Goal: Task Accomplishment & Management: Manage account settings

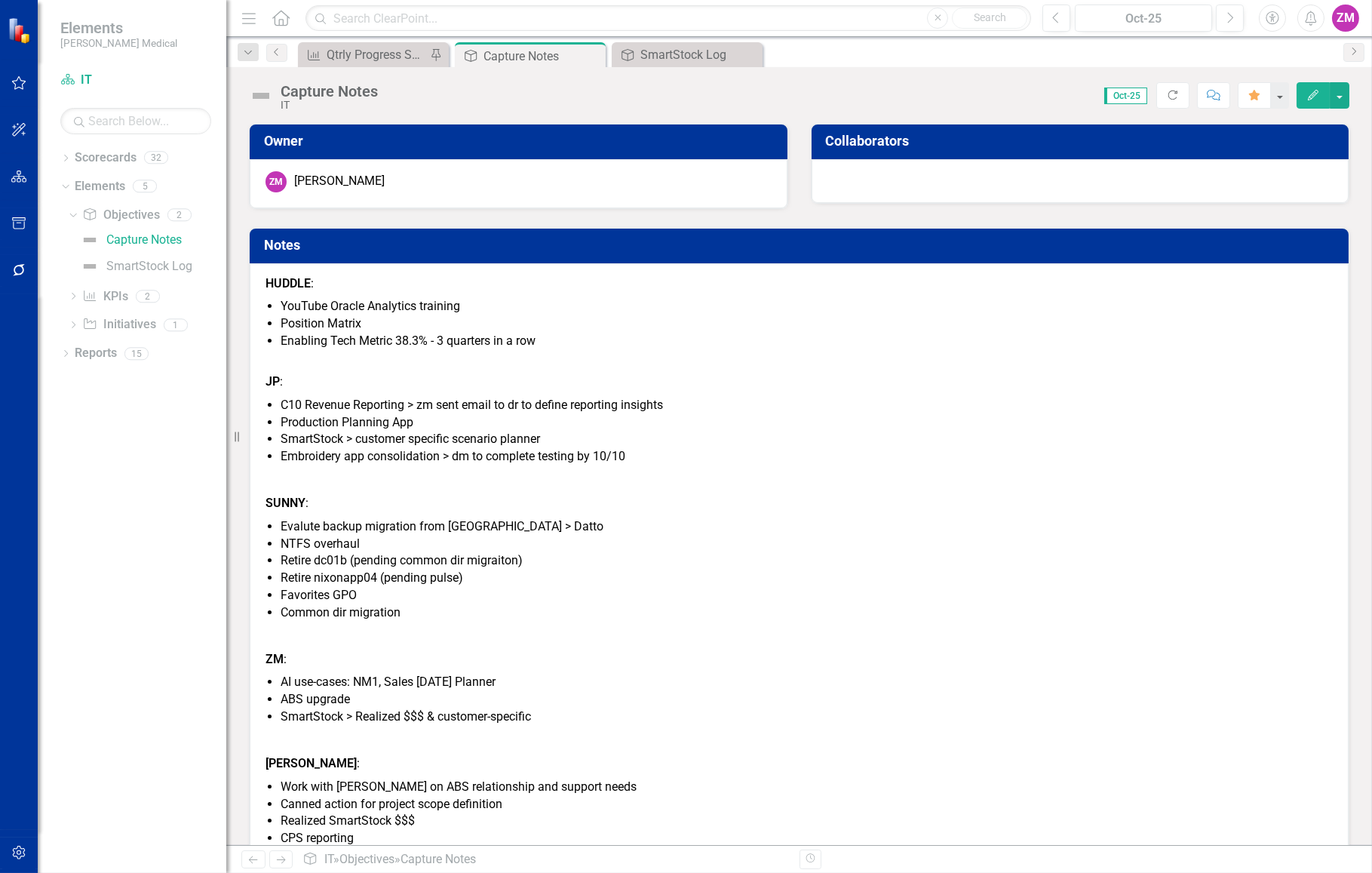
click at [1273, 22] on icon "Accessibility" at bounding box center [1272, 18] width 16 height 14
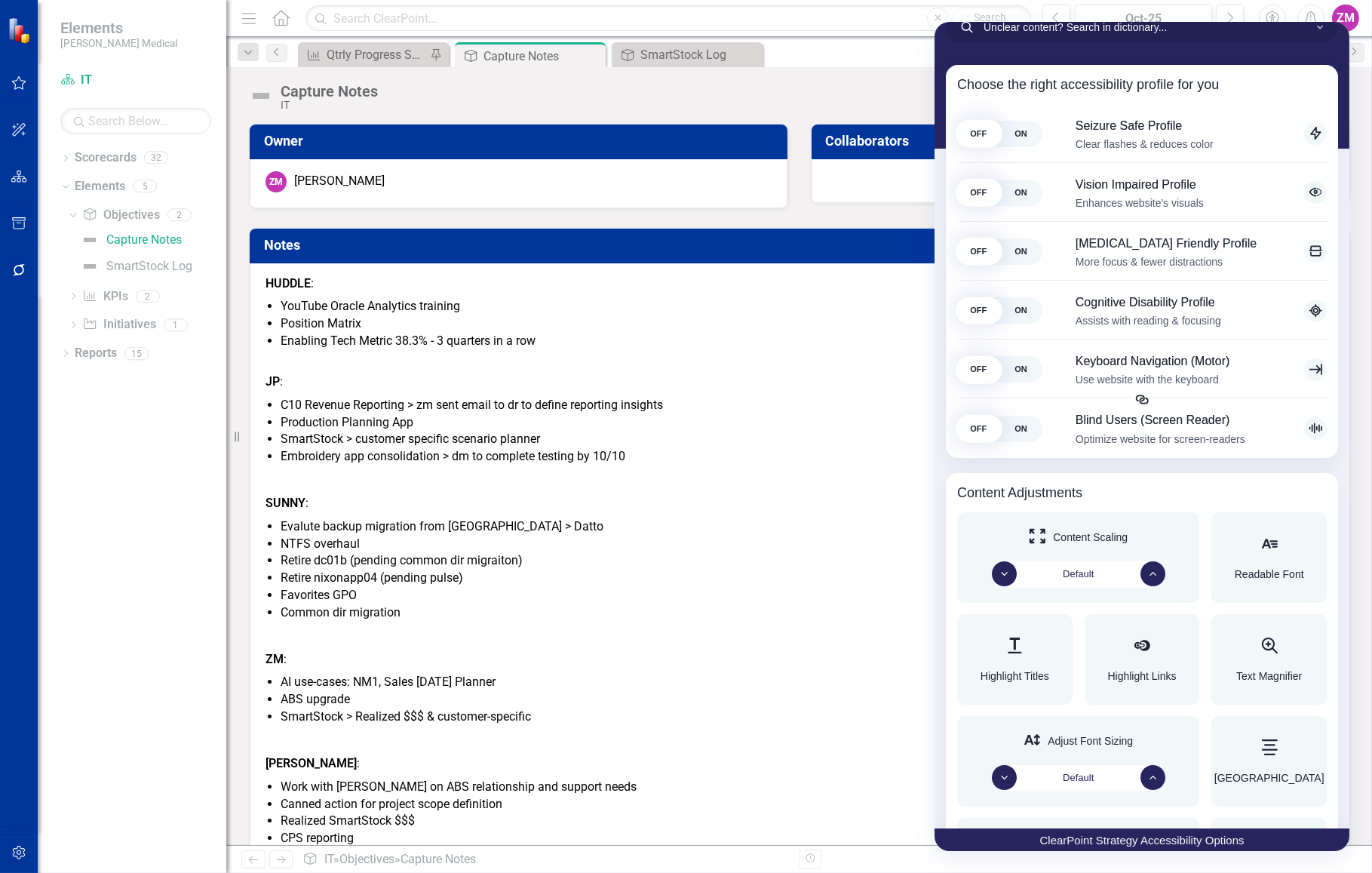
scroll to position [137, 0]
click at [1008, 199] on span "ON" at bounding box center [1021, 193] width 43 height 26
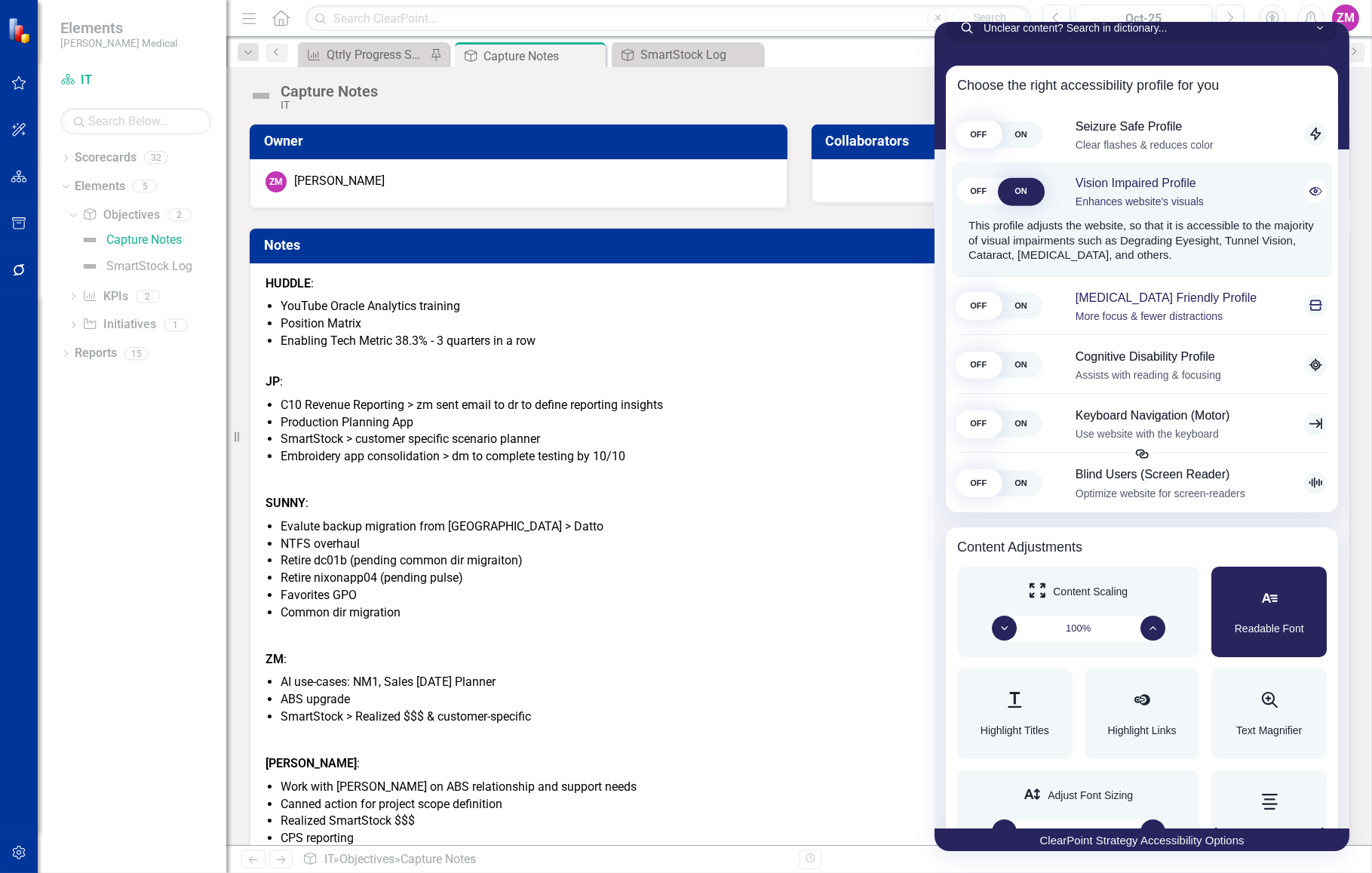
click at [1000, 319] on span "ON" at bounding box center [1021, 305] width 43 height 26
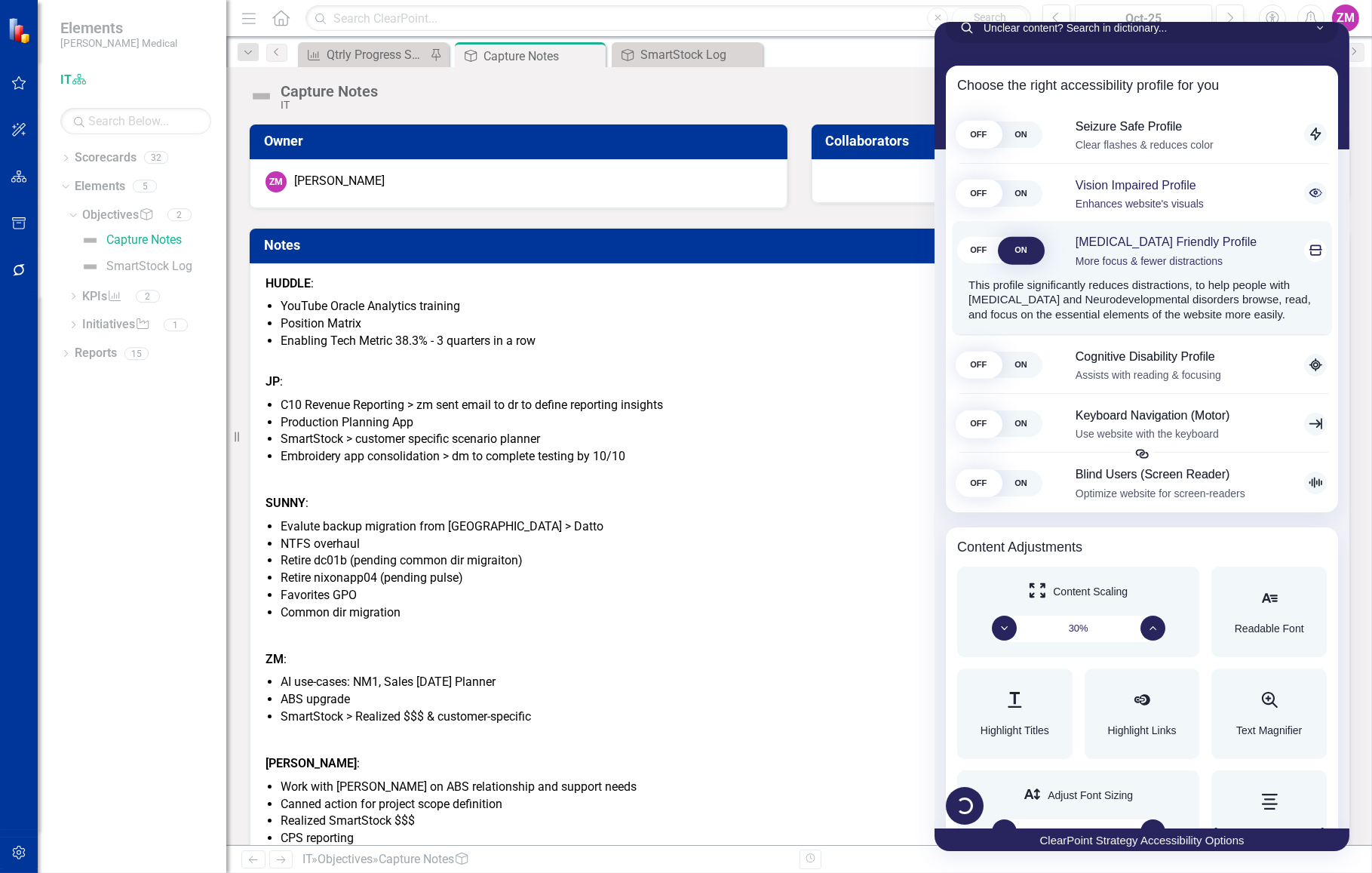
scroll to position [138, 0]
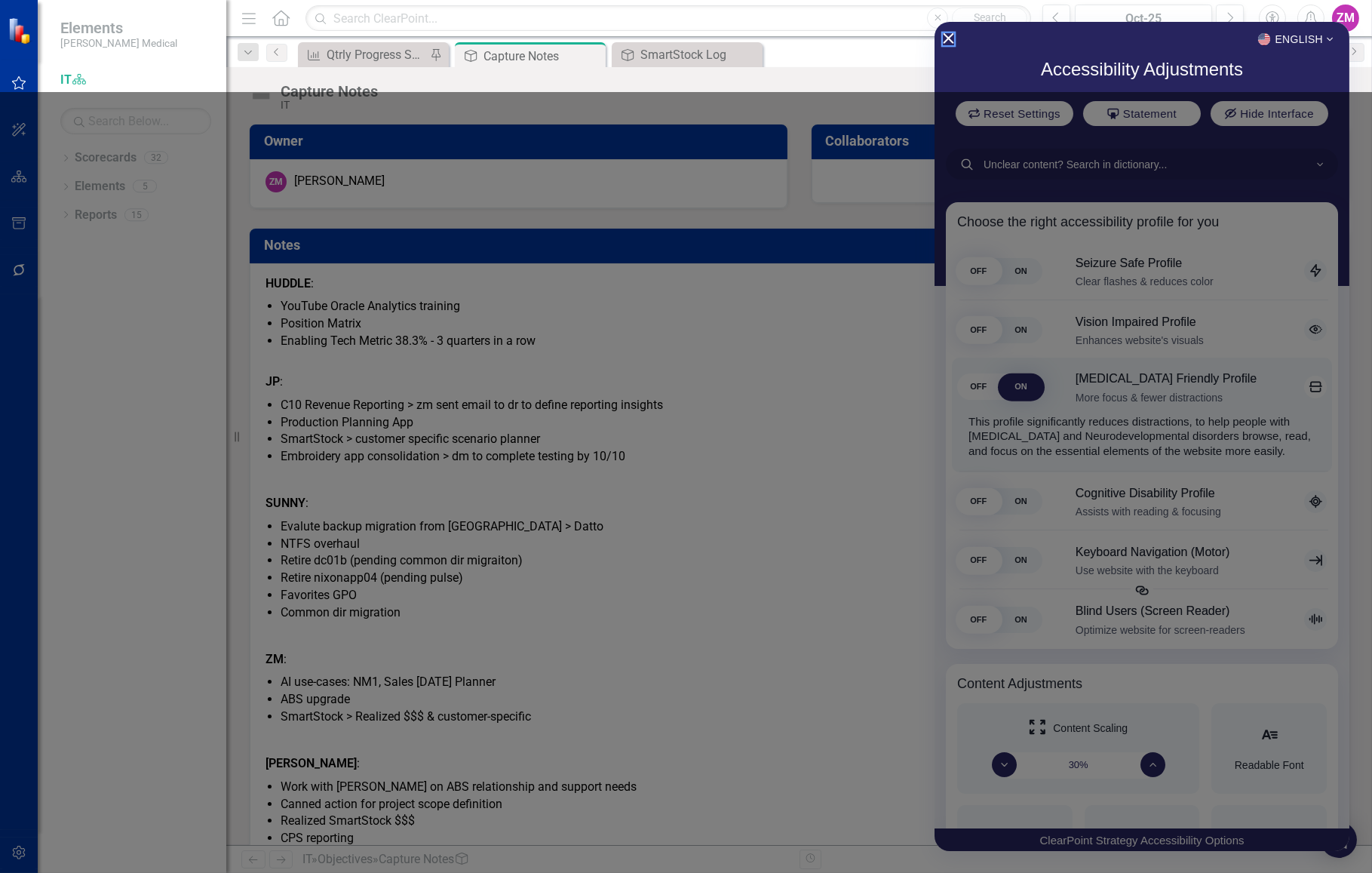
click at [942, 35] on icon "Close Accessibility Interface" at bounding box center [947, 38] width 11 height 11
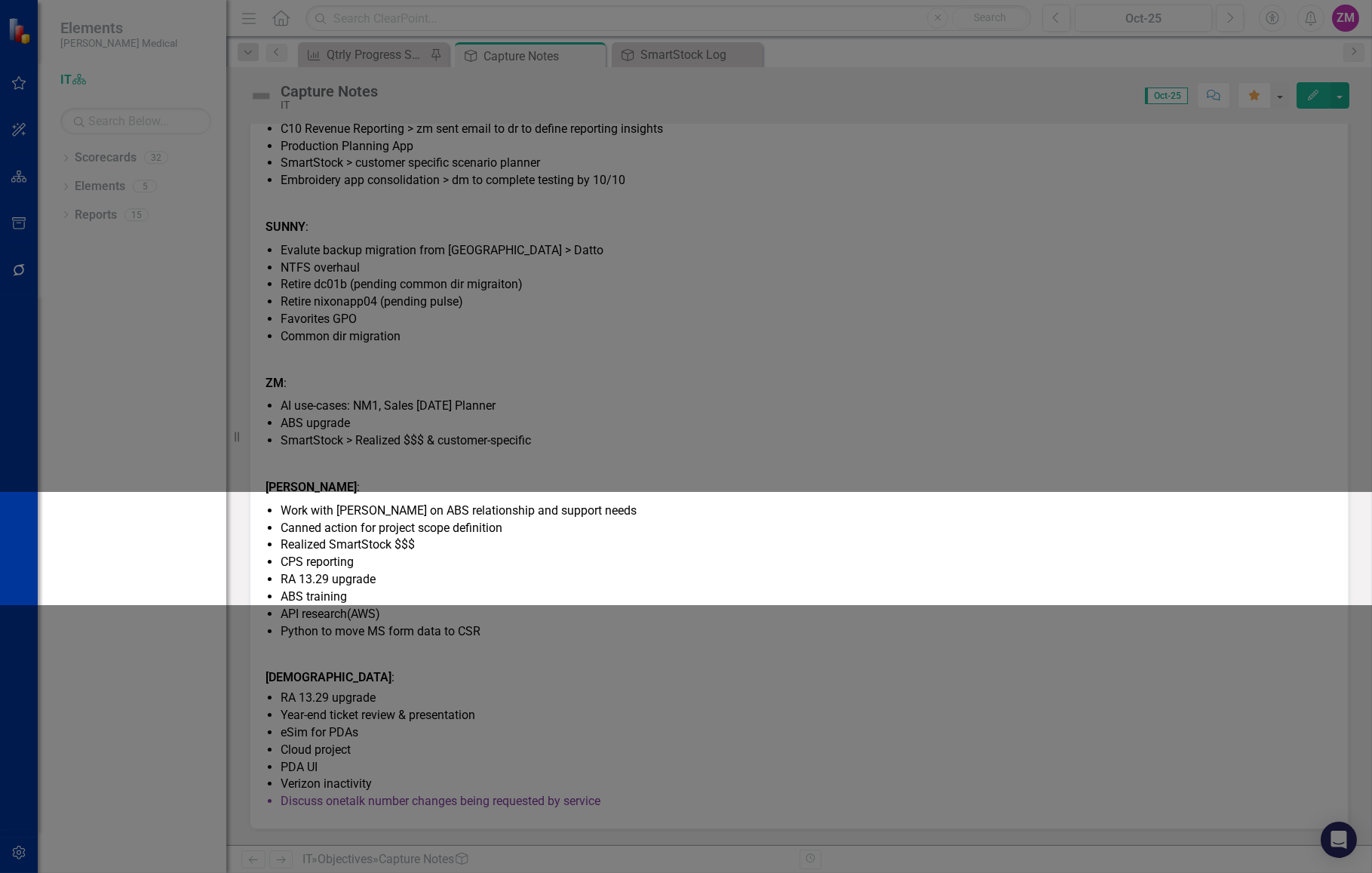
scroll to position [313, 0]
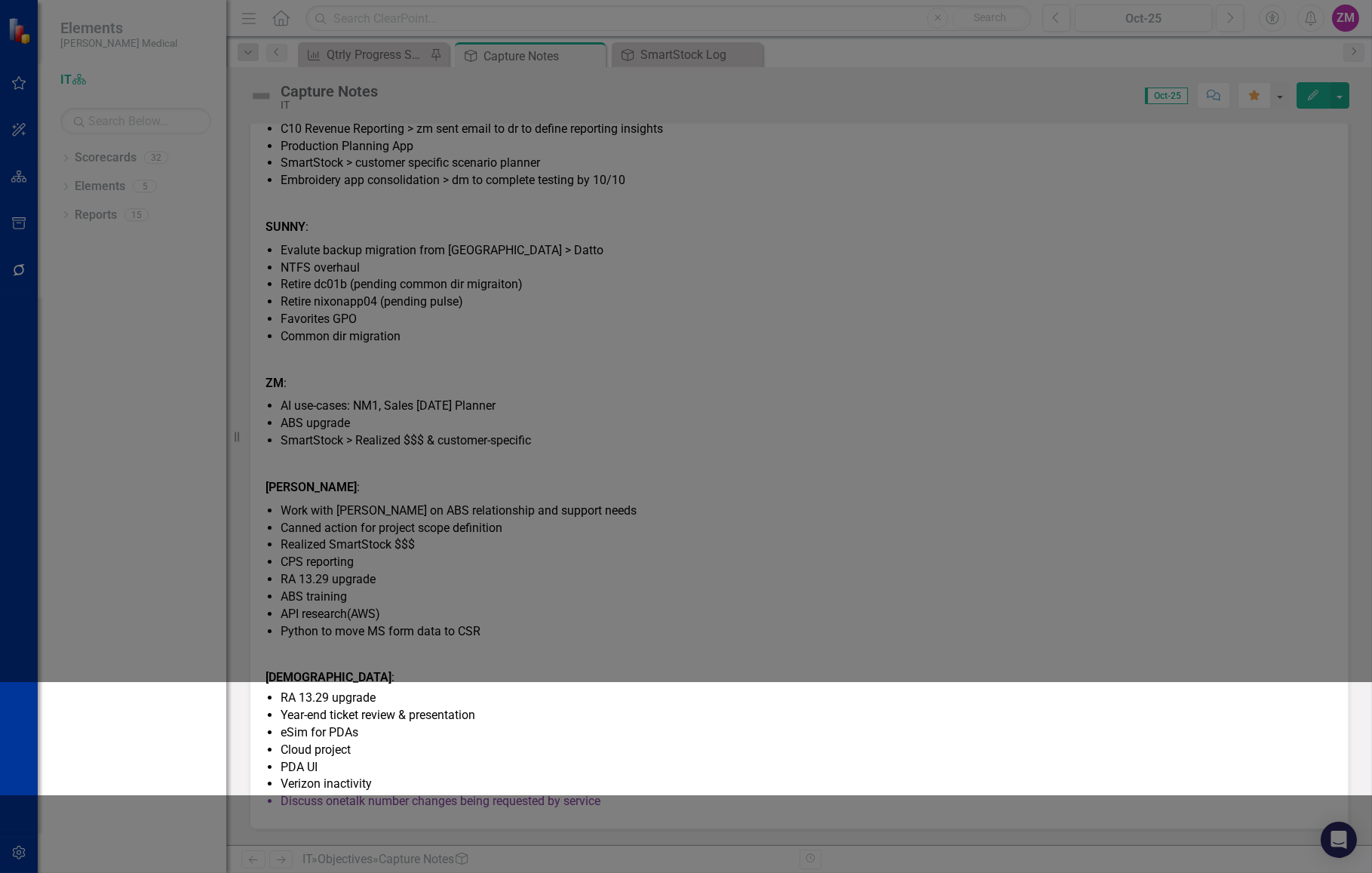
click at [808, 741] on li "Cloud project" at bounding box center [806, 749] width 1052 height 17
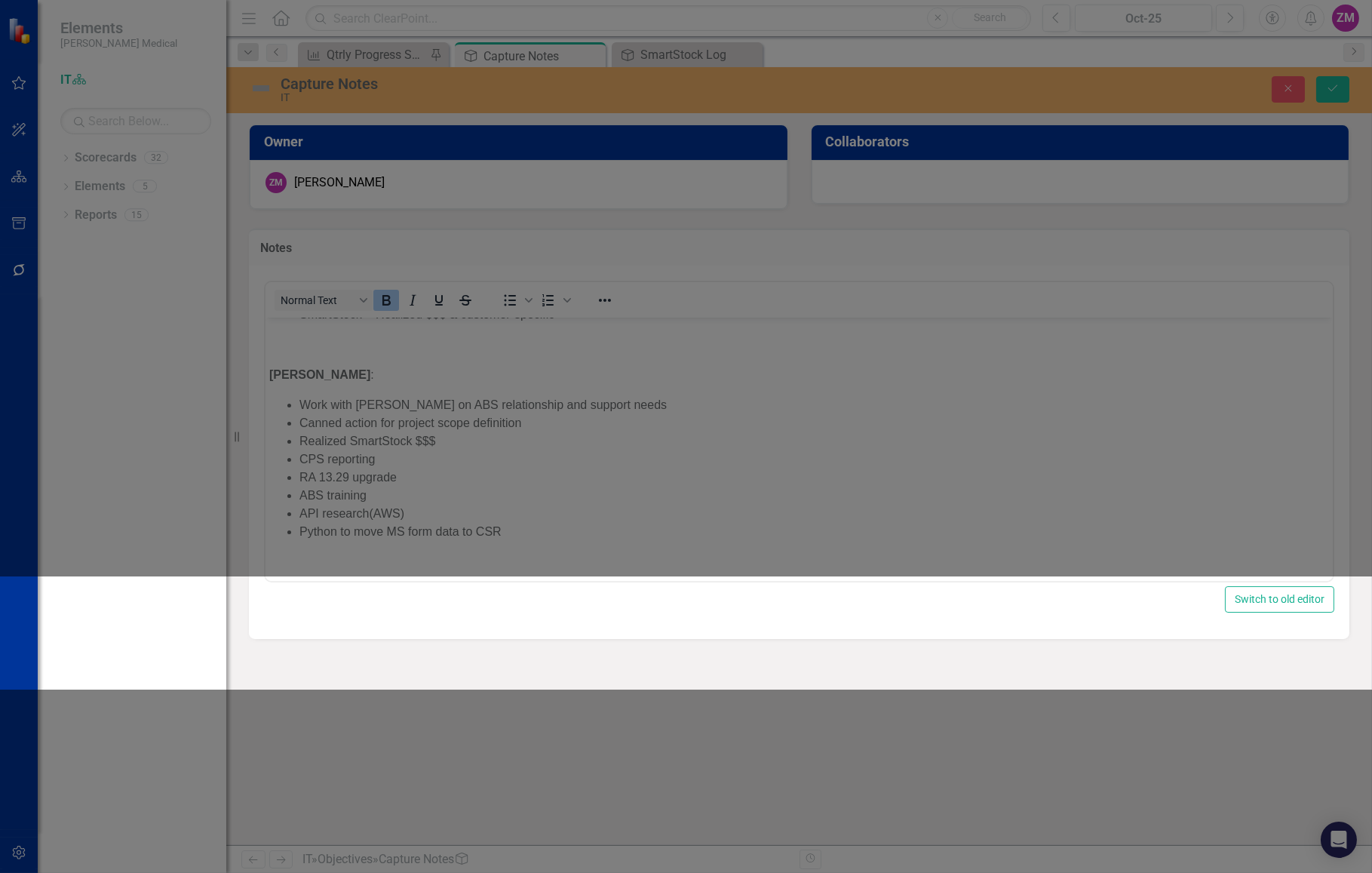
scroll to position [743, 0]
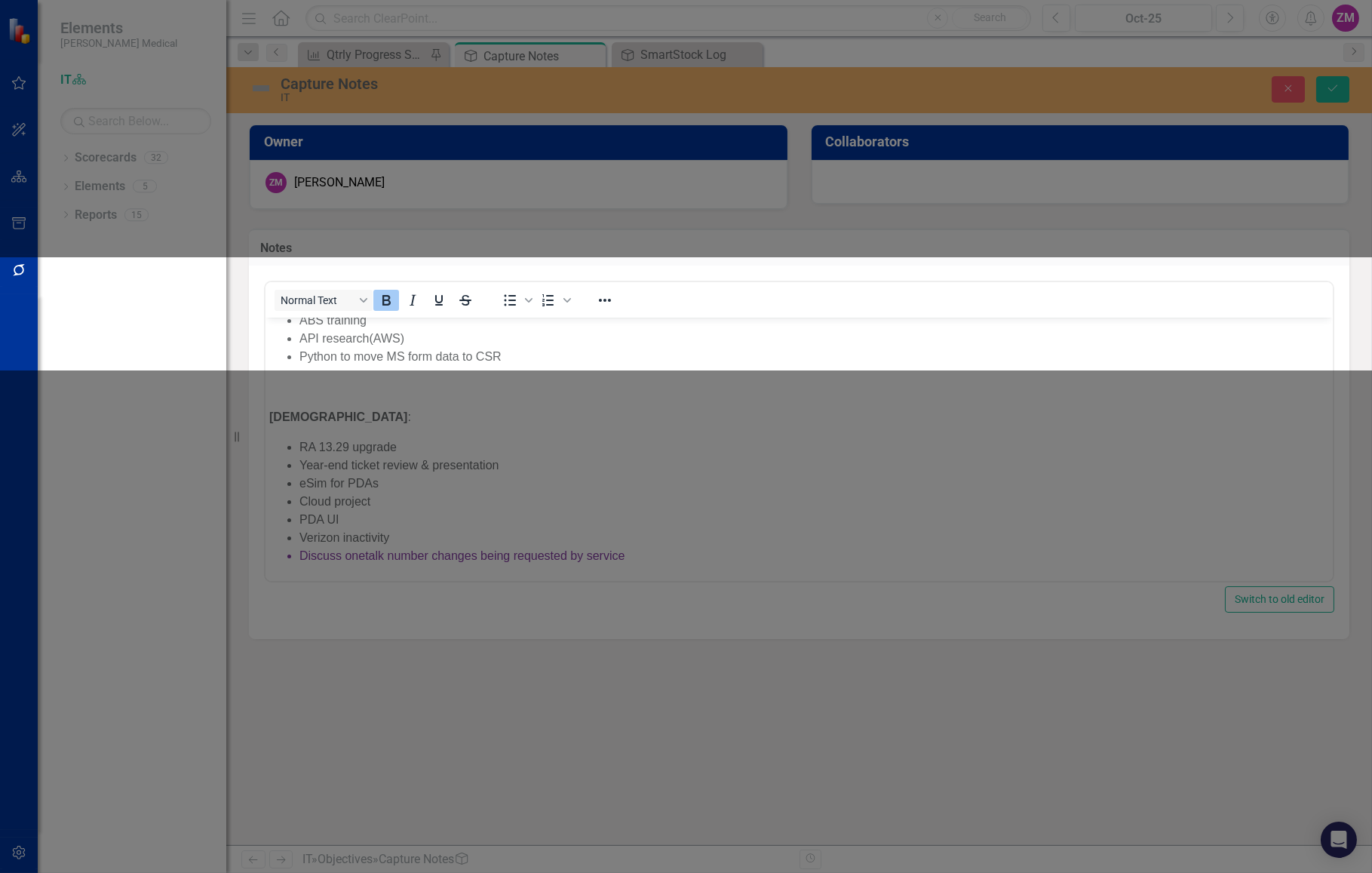
click at [681, 378] on p "Rich Text Area. Press ALT-0 for help." at bounding box center [798, 387] width 1059 height 18
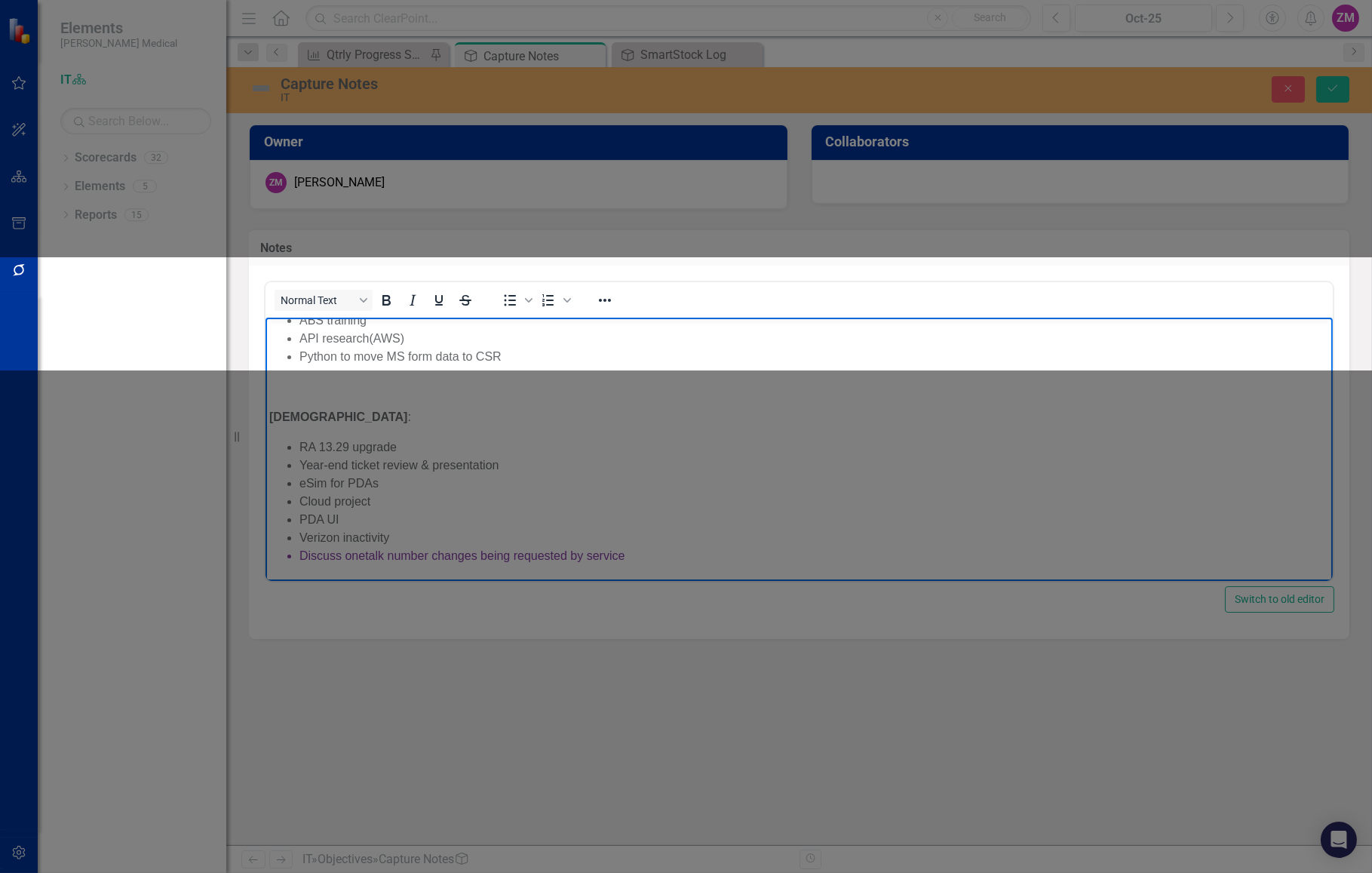
click at [714, 517] on li "PDA UI" at bounding box center [813, 519] width 1029 height 18
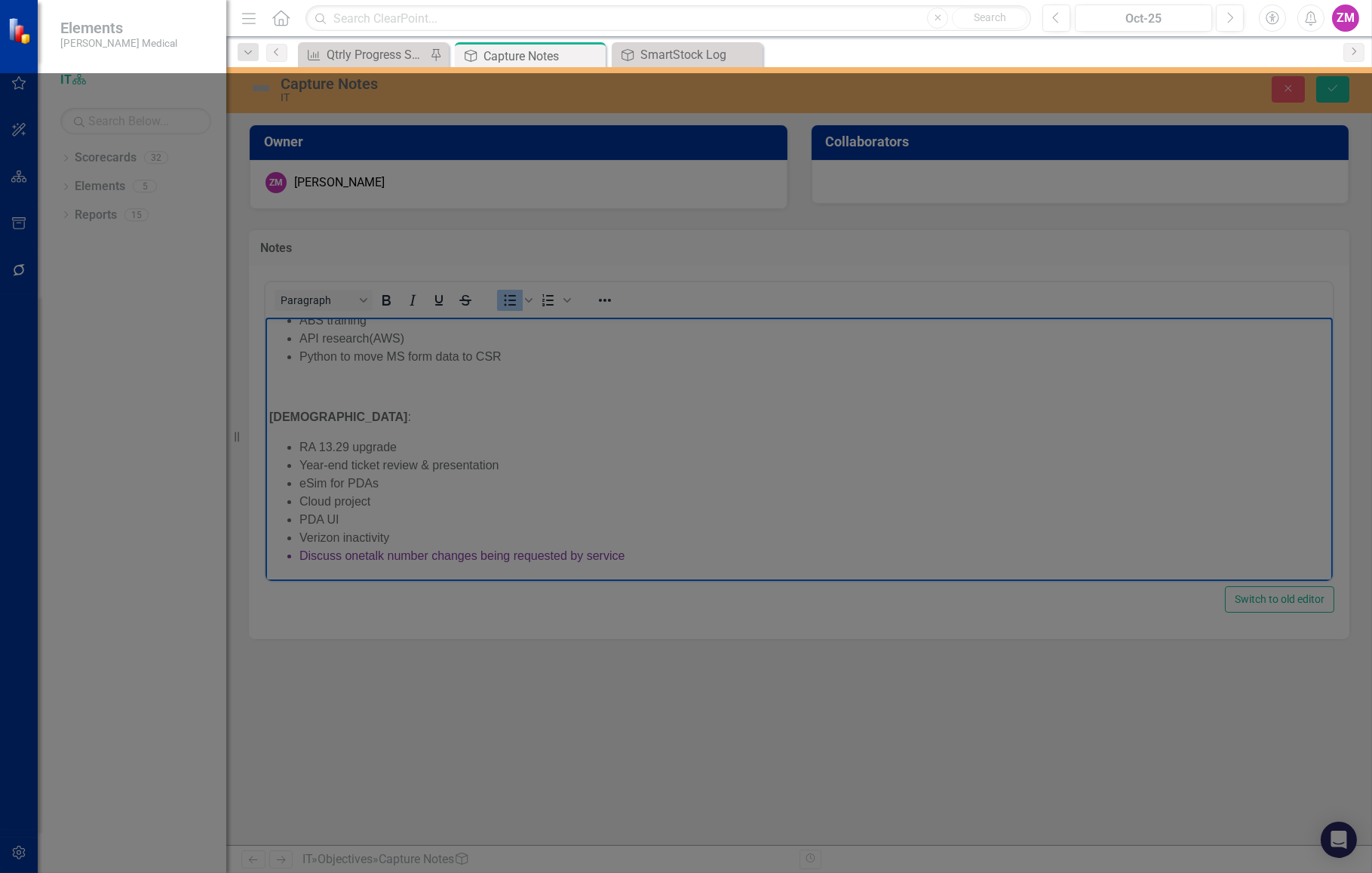
click at [1266, 16] on icon "button" at bounding box center [1272, 18] width 14 height 14
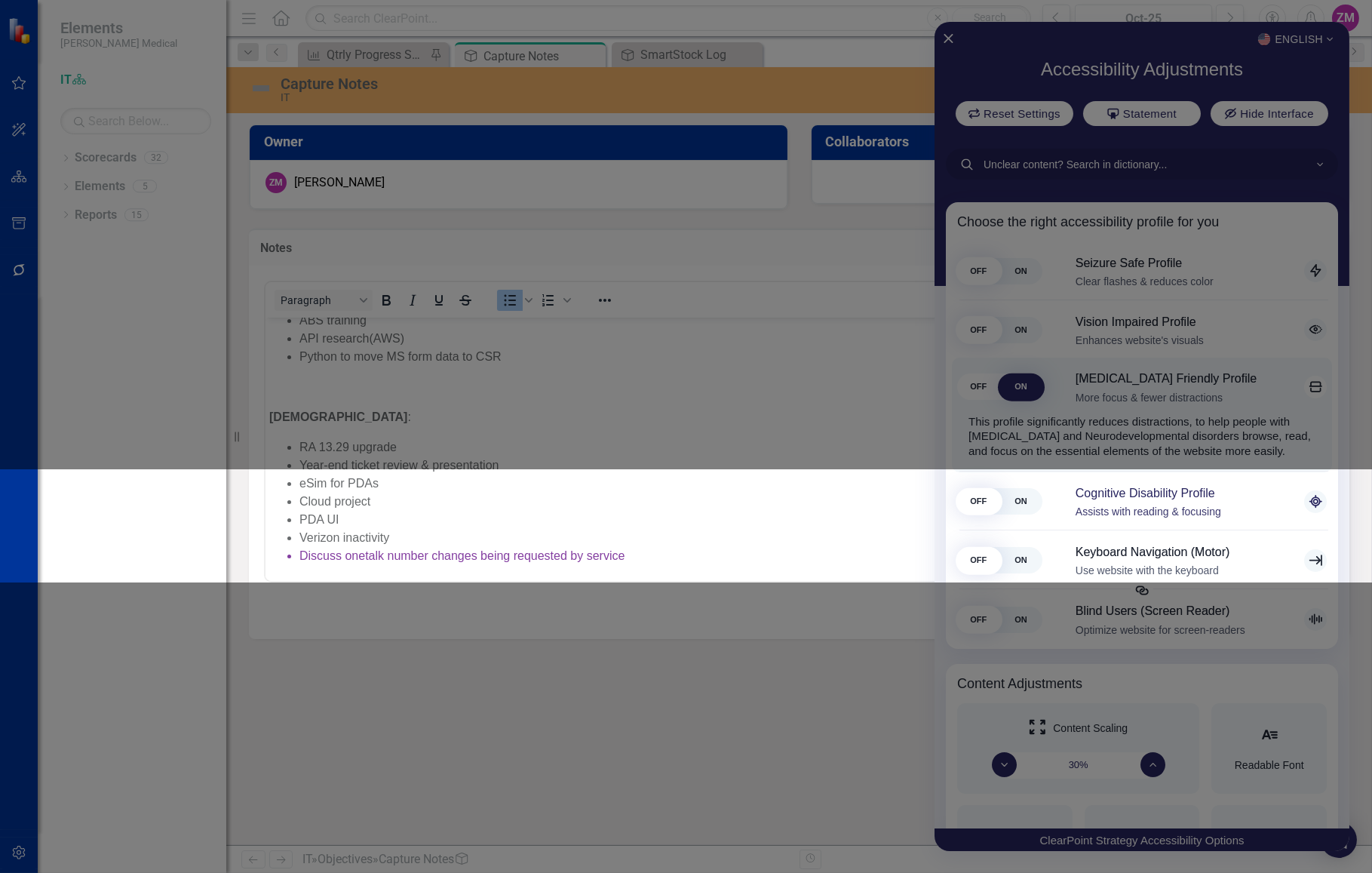
click at [1000, 514] on span "ON" at bounding box center [1021, 501] width 43 height 26
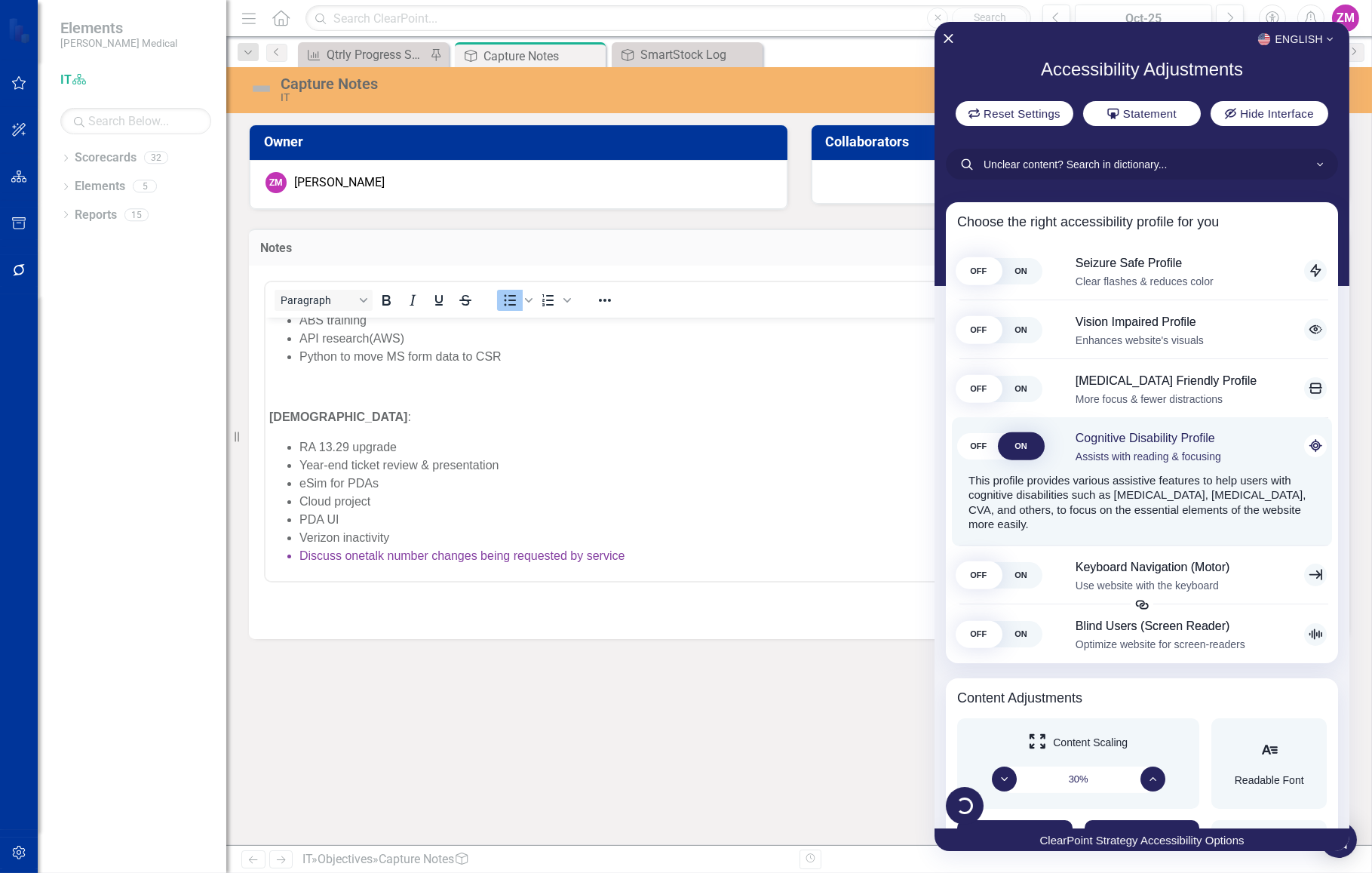
scroll to position [697, 0]
click at [972, 277] on span "OFF" at bounding box center [978, 271] width 43 height 26
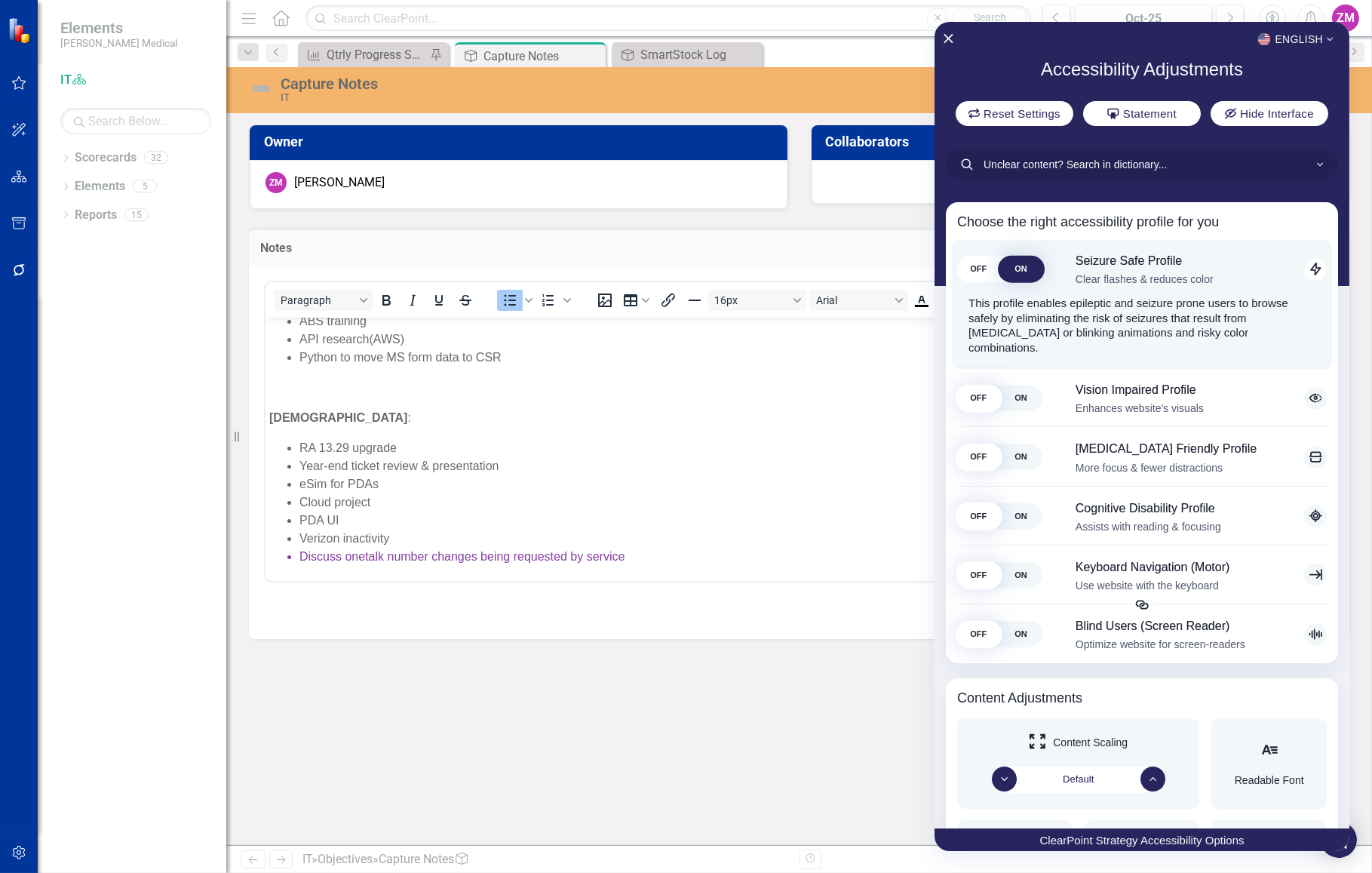
click at [815, 490] on div at bounding box center [686, 436] width 1372 height 873
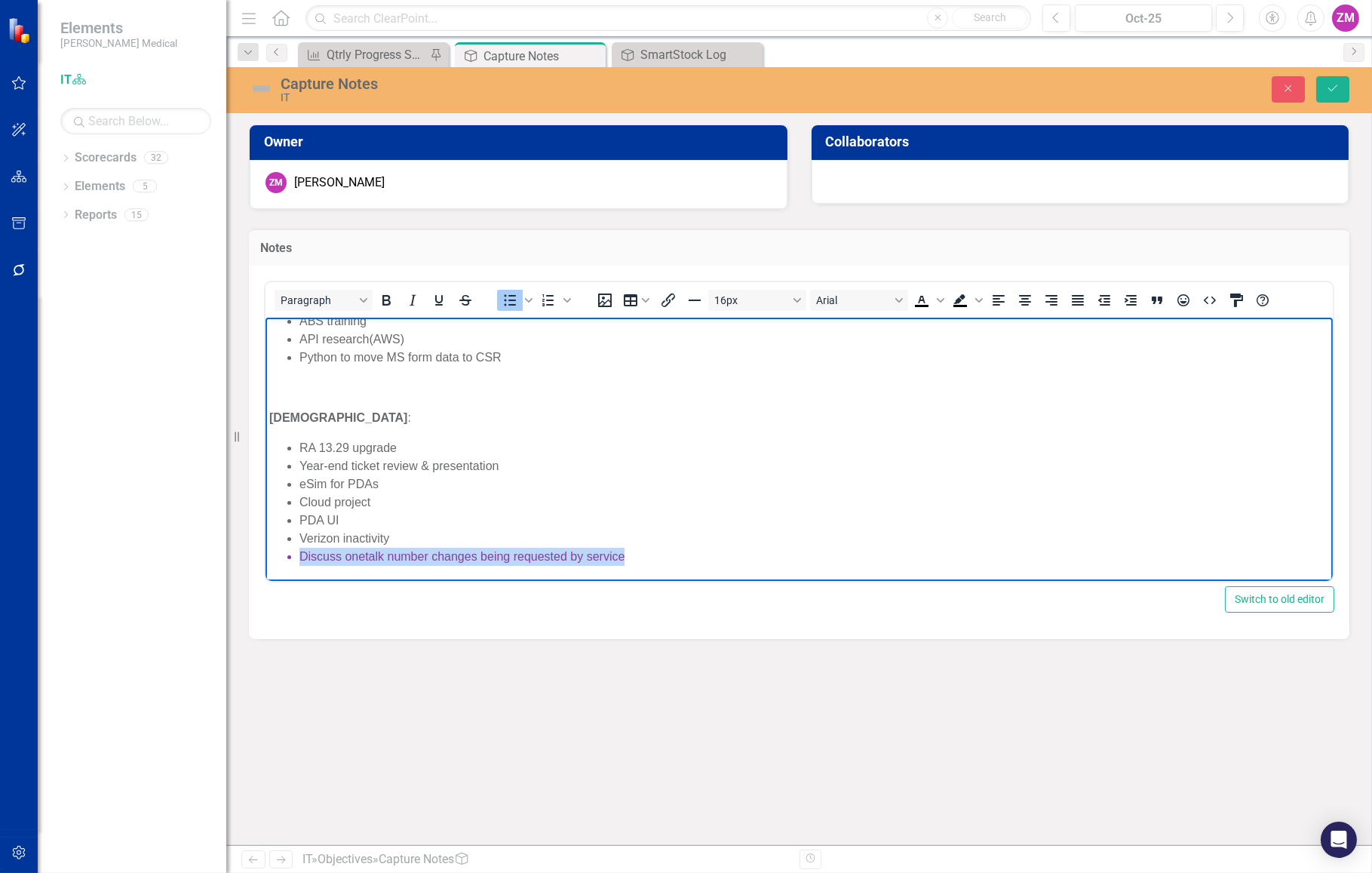
drag, startPoint x: 649, startPoint y: 554, endPoint x: 286, endPoint y: 545, distance: 363.1
click at [299, 547] on li "Discuss onetalk number changes being requested by service" at bounding box center [813, 556] width 1029 height 18
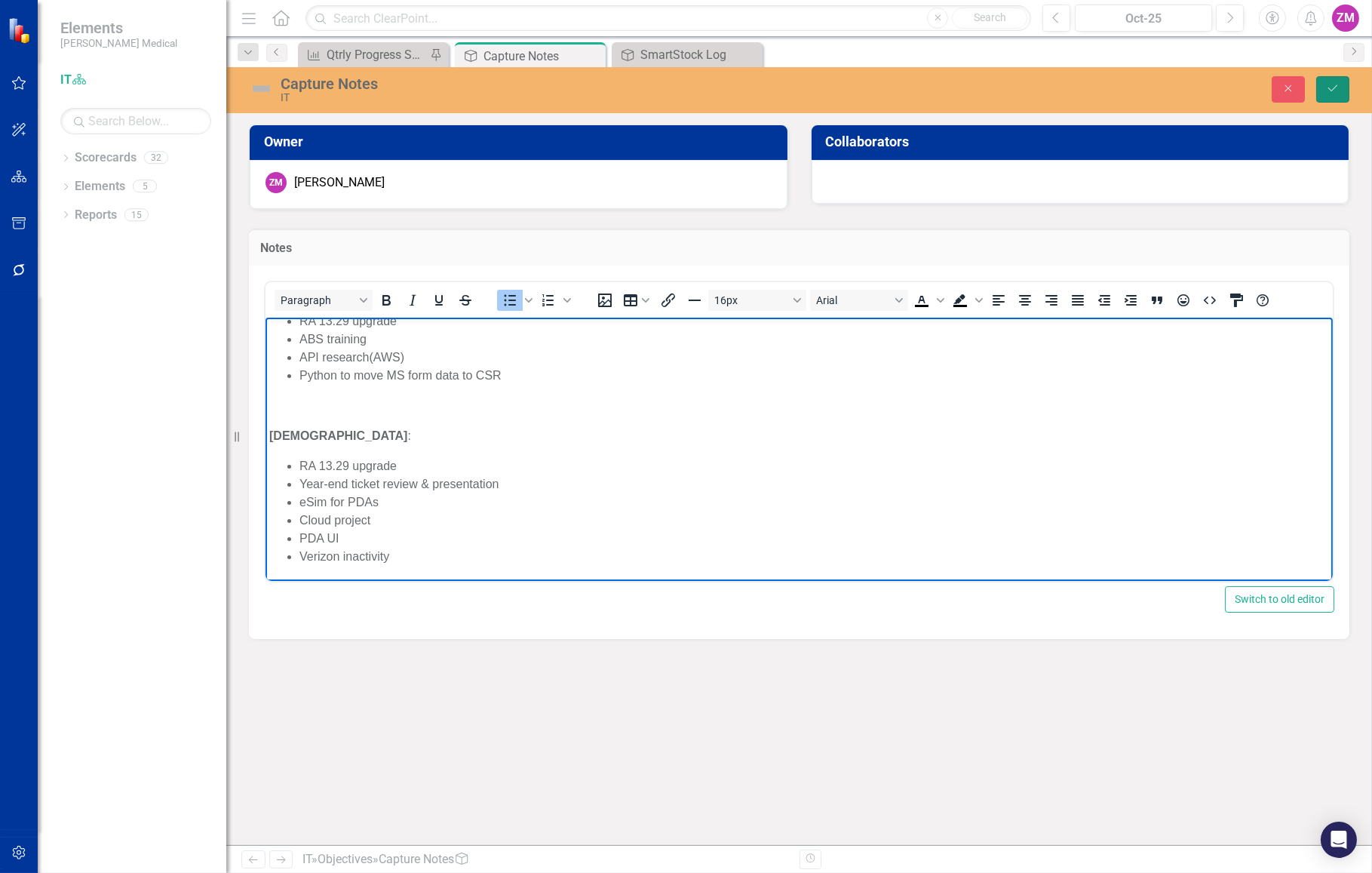
click at [1331, 88] on icon "Save" at bounding box center [1332, 88] width 14 height 11
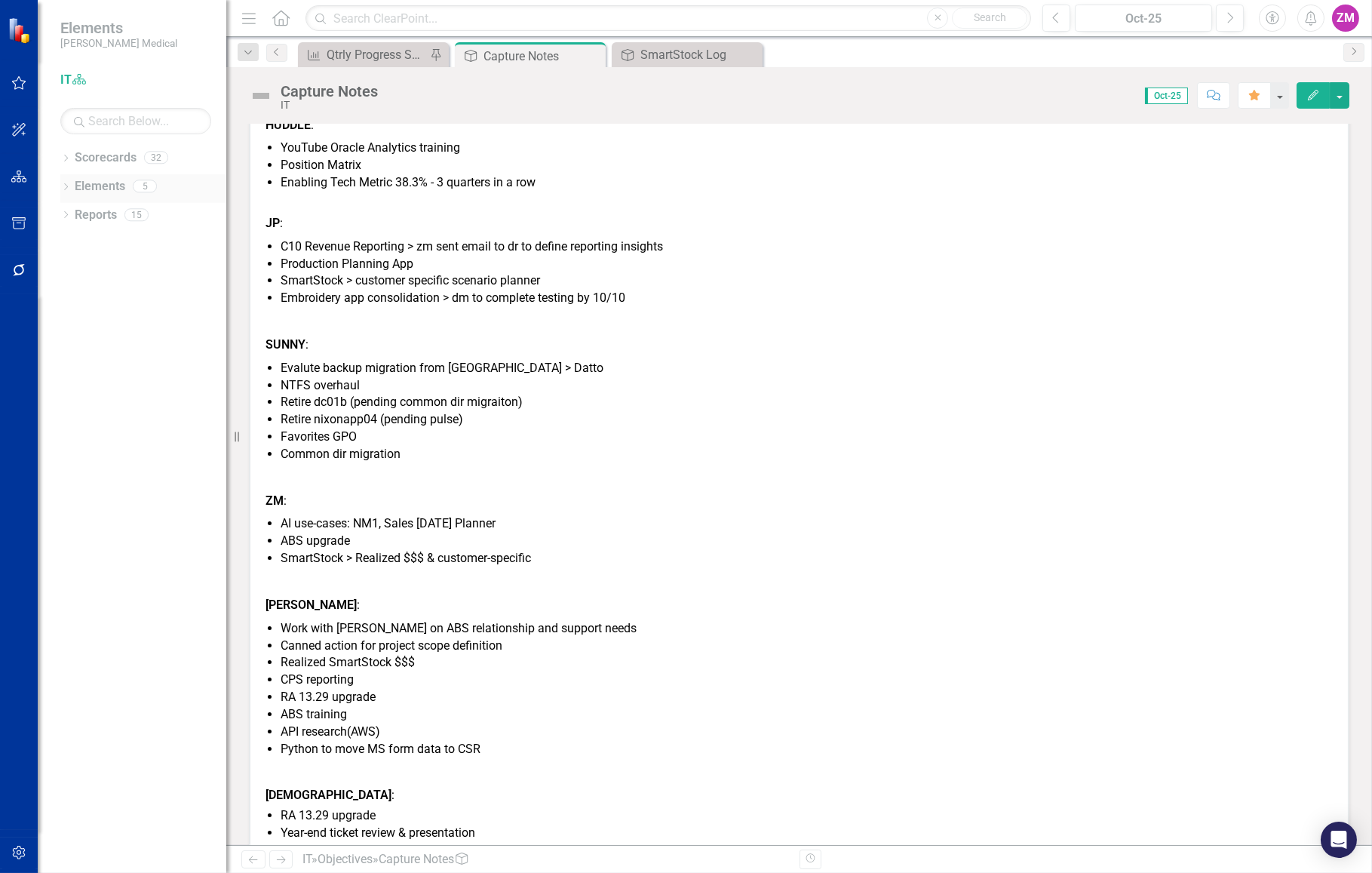
scroll to position [0, 0]
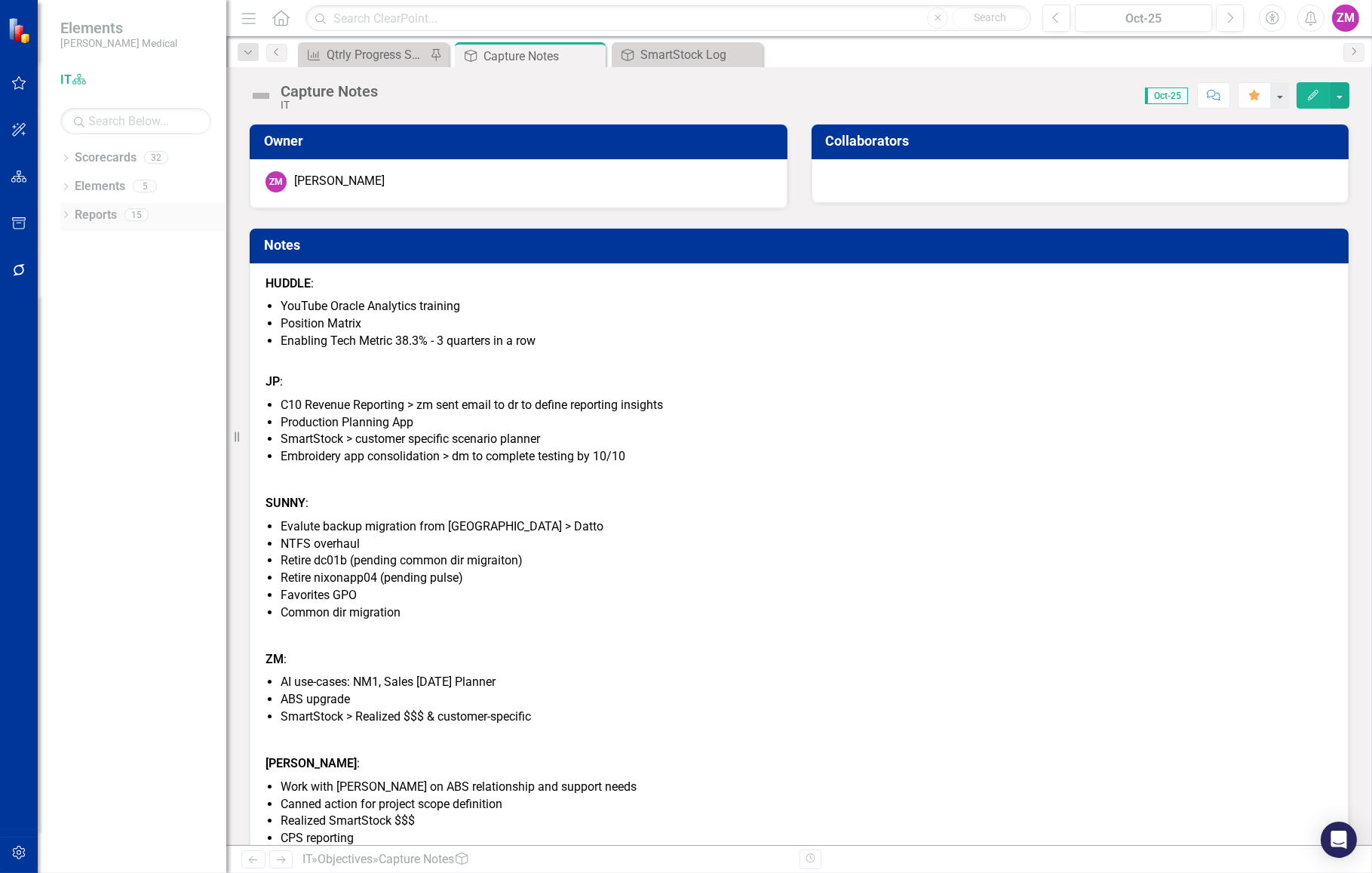
click at [74, 215] on link "Reports" at bounding box center [96, 215] width 43 height 17
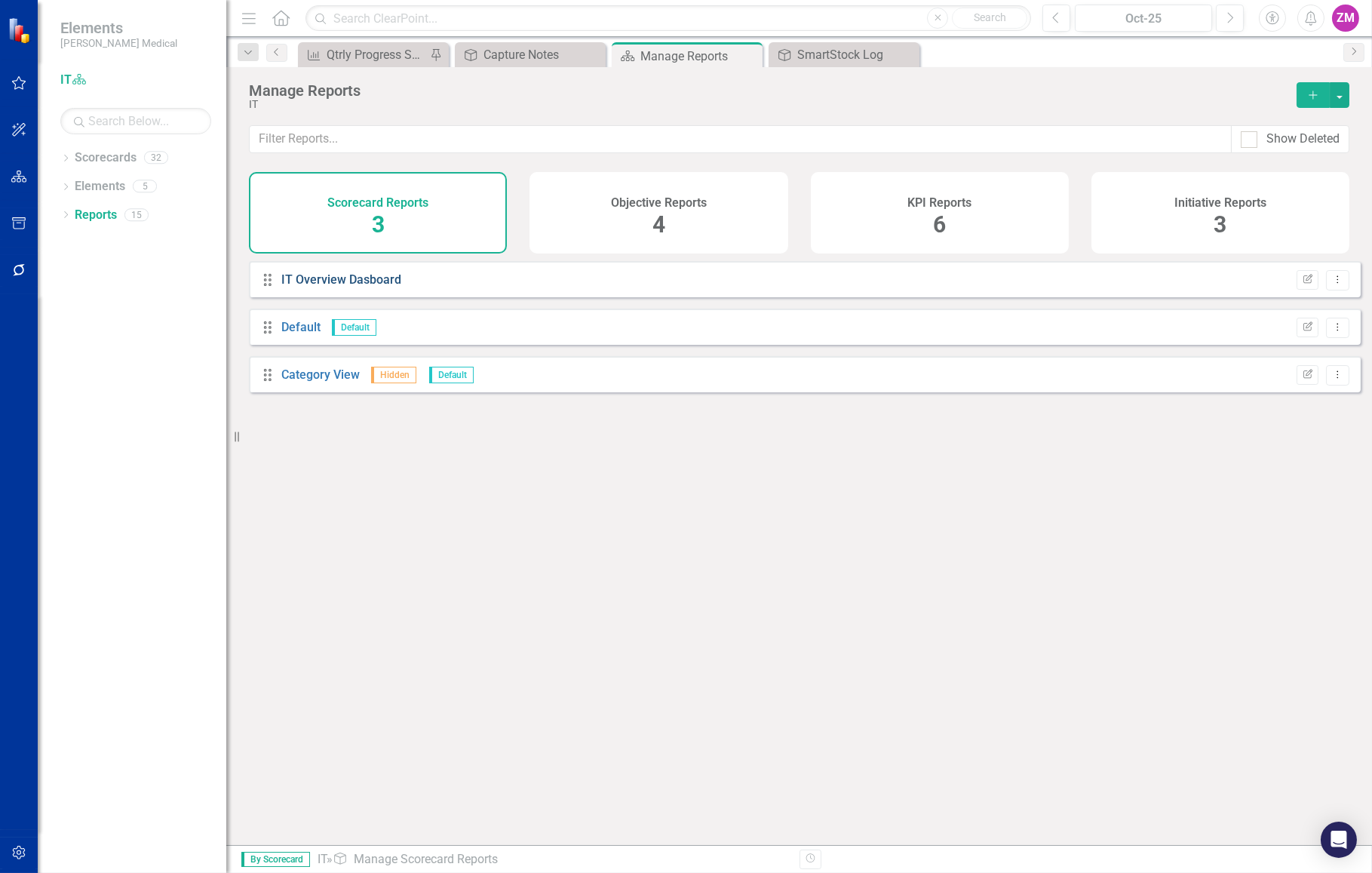
click at [368, 287] on link "IT Overview Dasboard" at bounding box center [341, 280] width 120 height 15
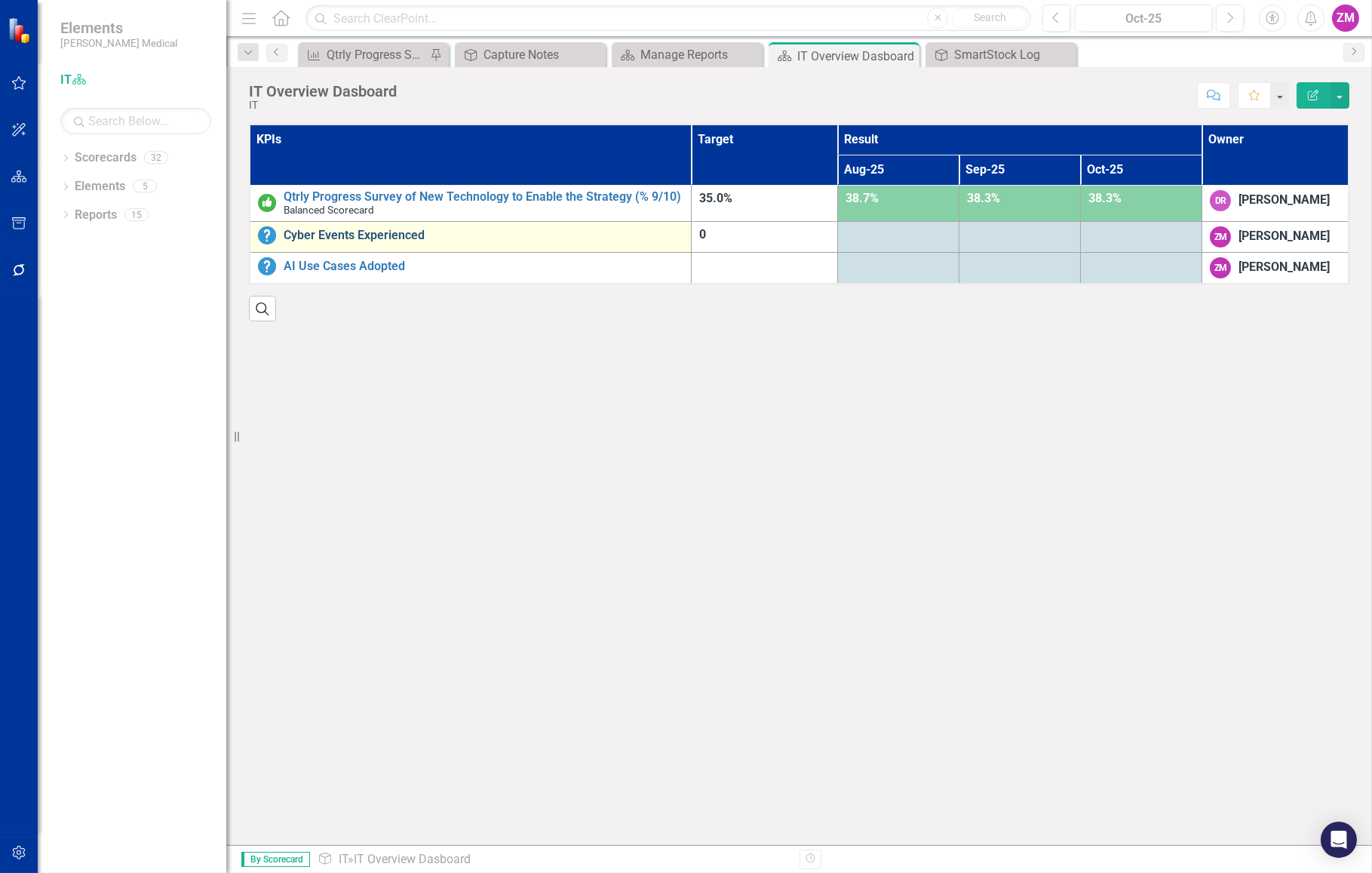
click at [335, 233] on link "Cyber Events Experienced" at bounding box center [483, 235] width 399 height 14
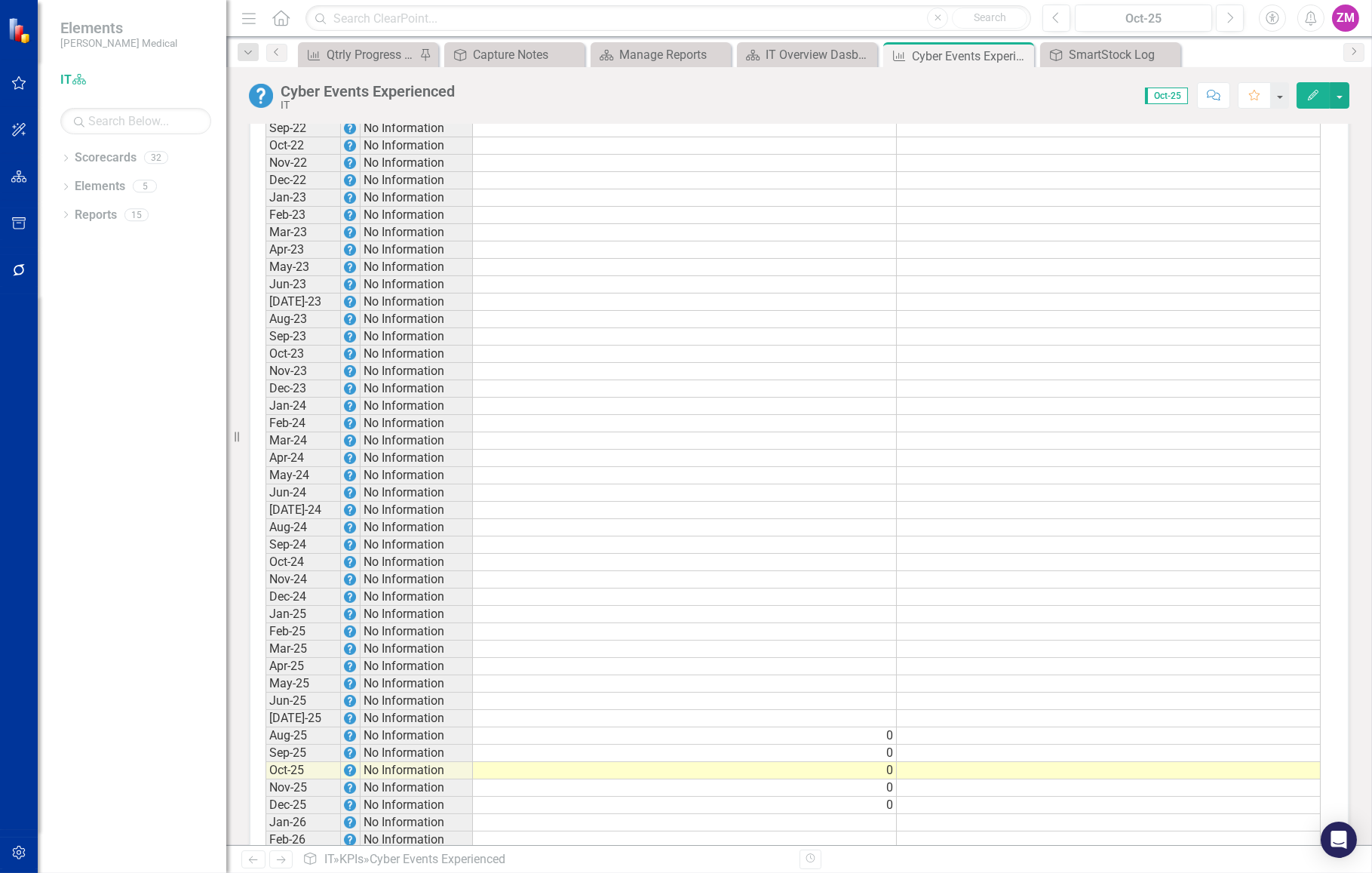
scroll to position [754, 0]
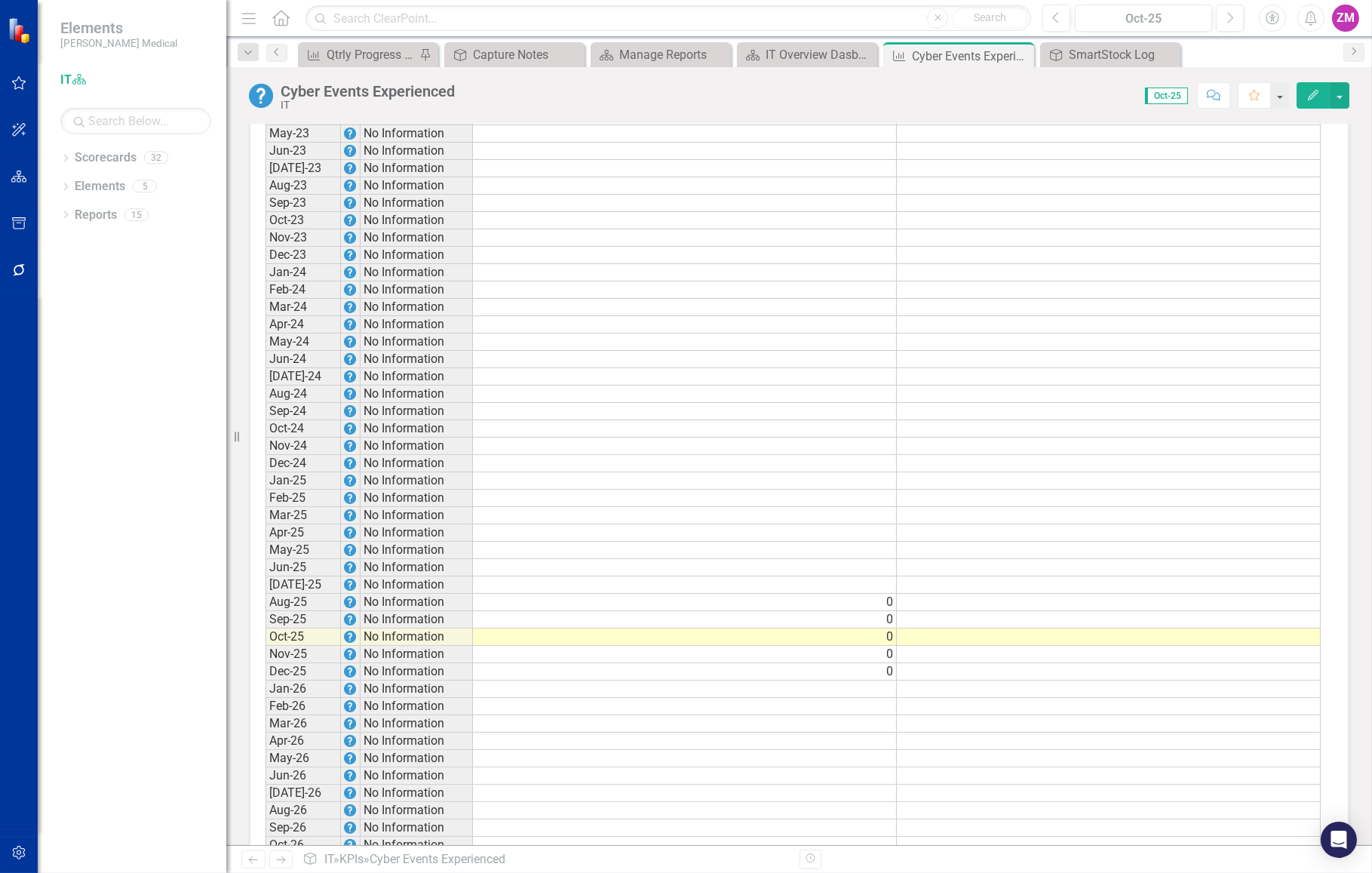
click at [942, 601] on td at bounding box center [1108, 602] width 424 height 17
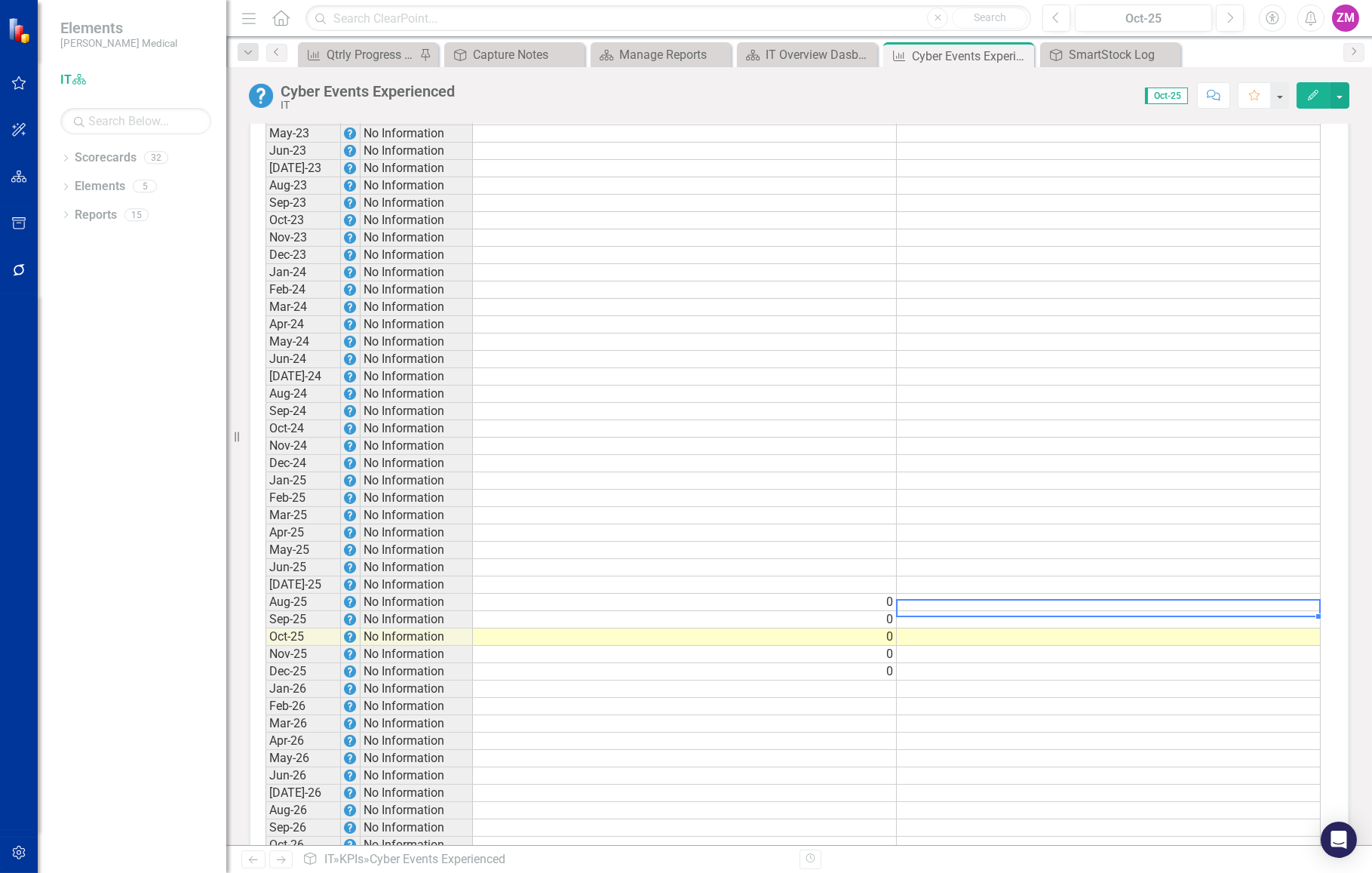
click at [942, 601] on td at bounding box center [1108, 602] width 424 height 17
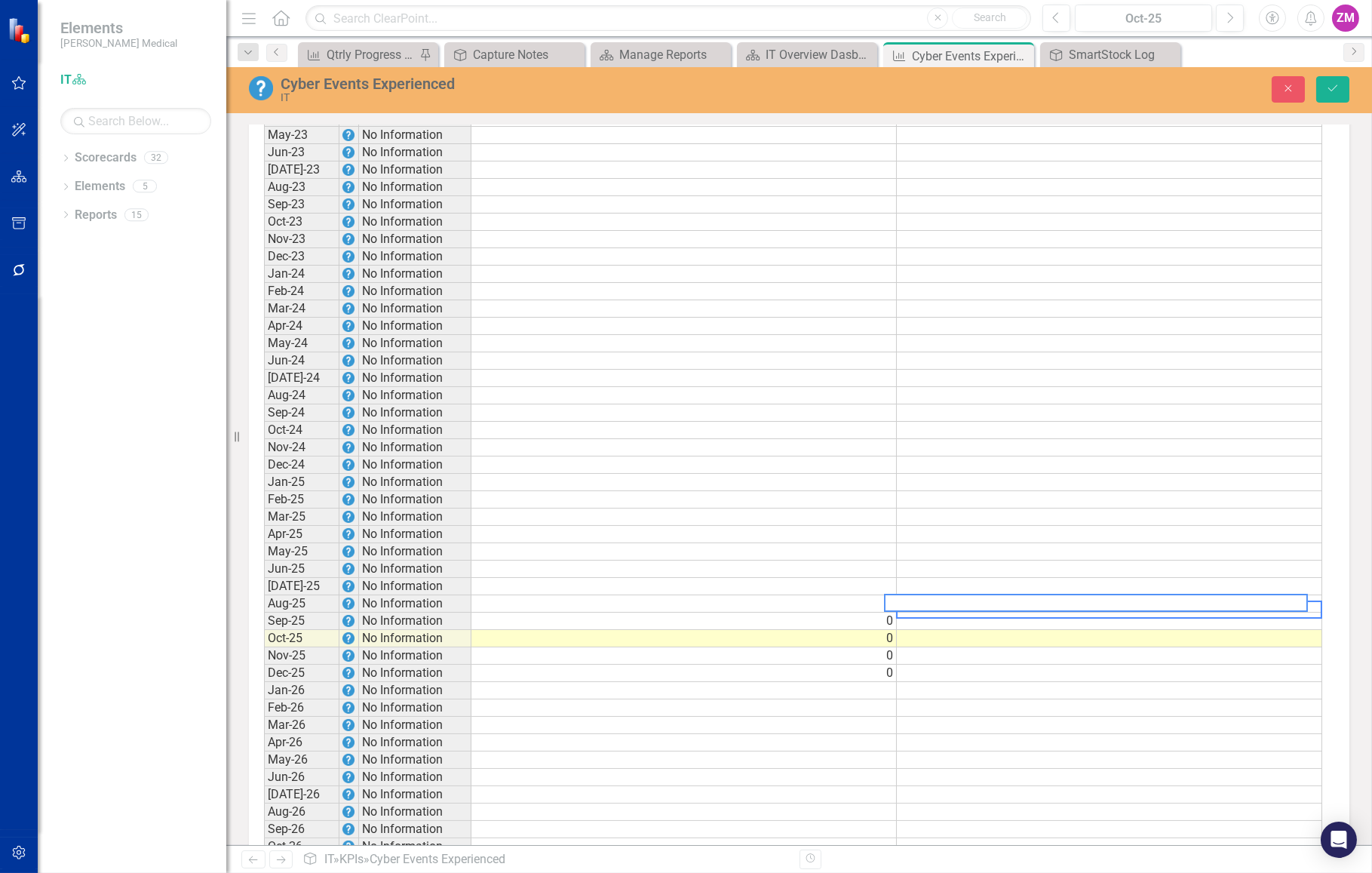
type textarea "0"
type textarea "1"
click at [935, 613] on td at bounding box center [1109, 621] width 426 height 17
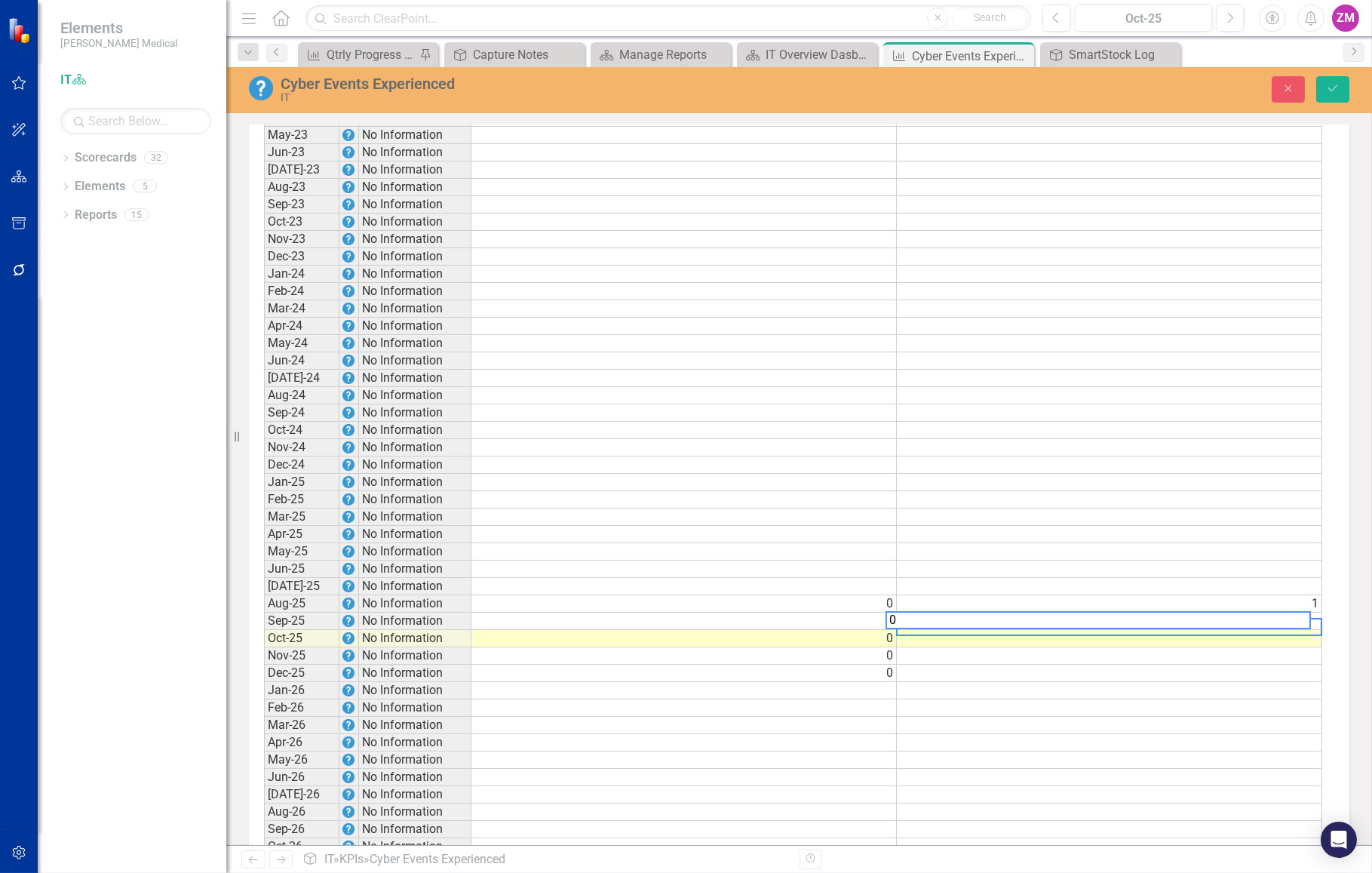
type textarea "0"
click at [925, 637] on td at bounding box center [1109, 638] width 426 height 17
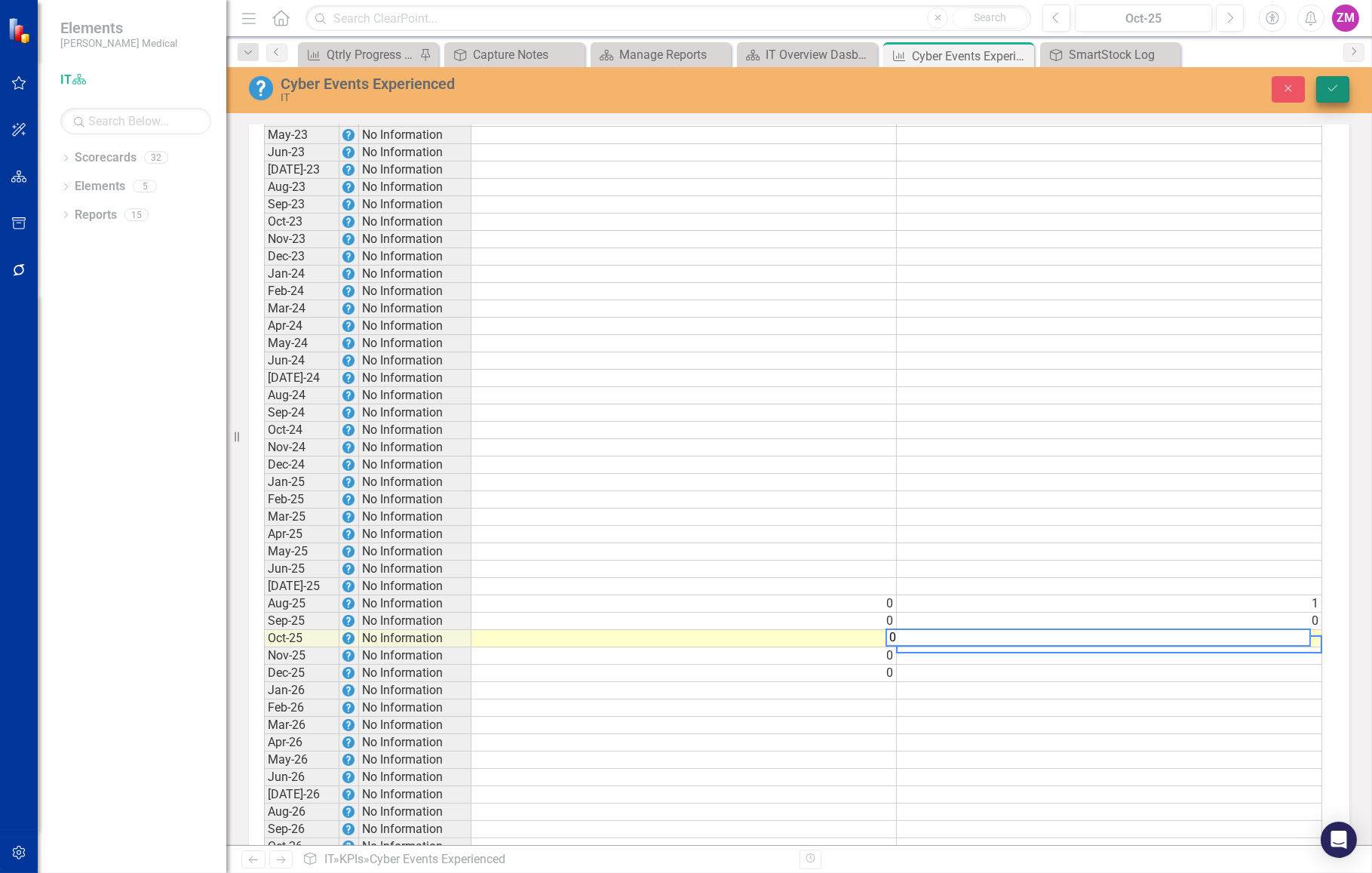
type textarea "0"
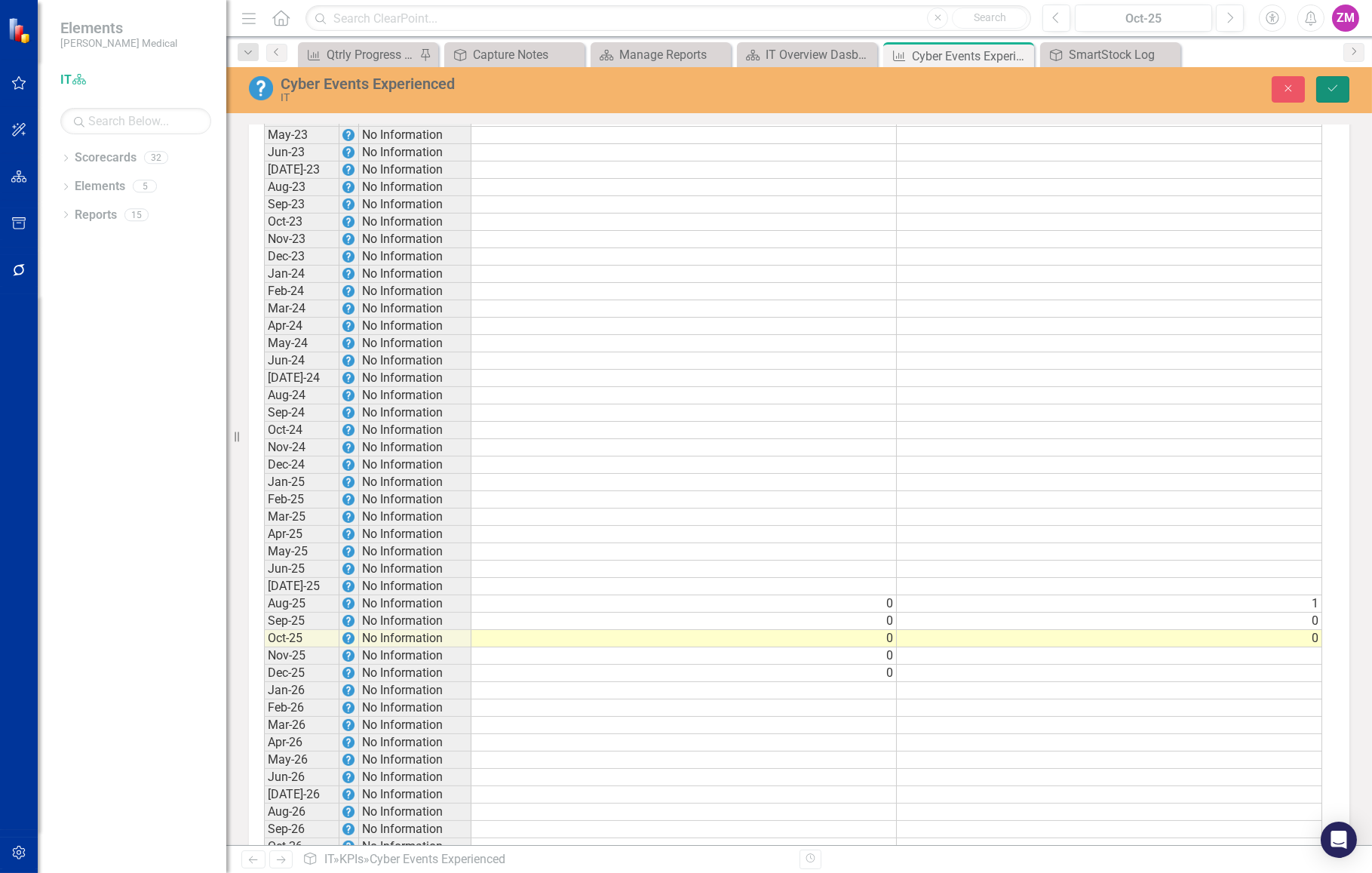
click at [1345, 94] on button "Save" at bounding box center [1332, 89] width 34 height 26
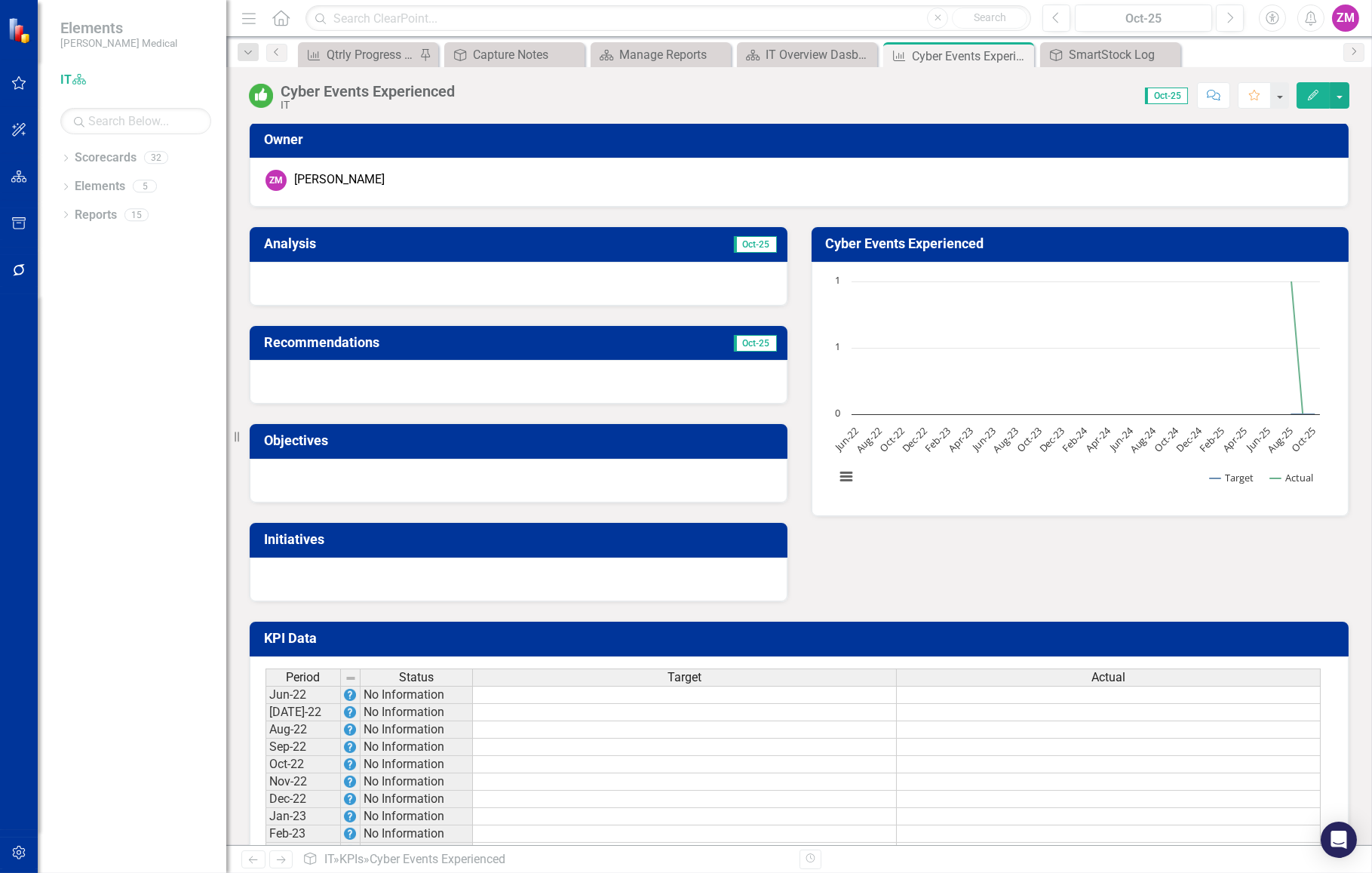
scroll to position [0, 0]
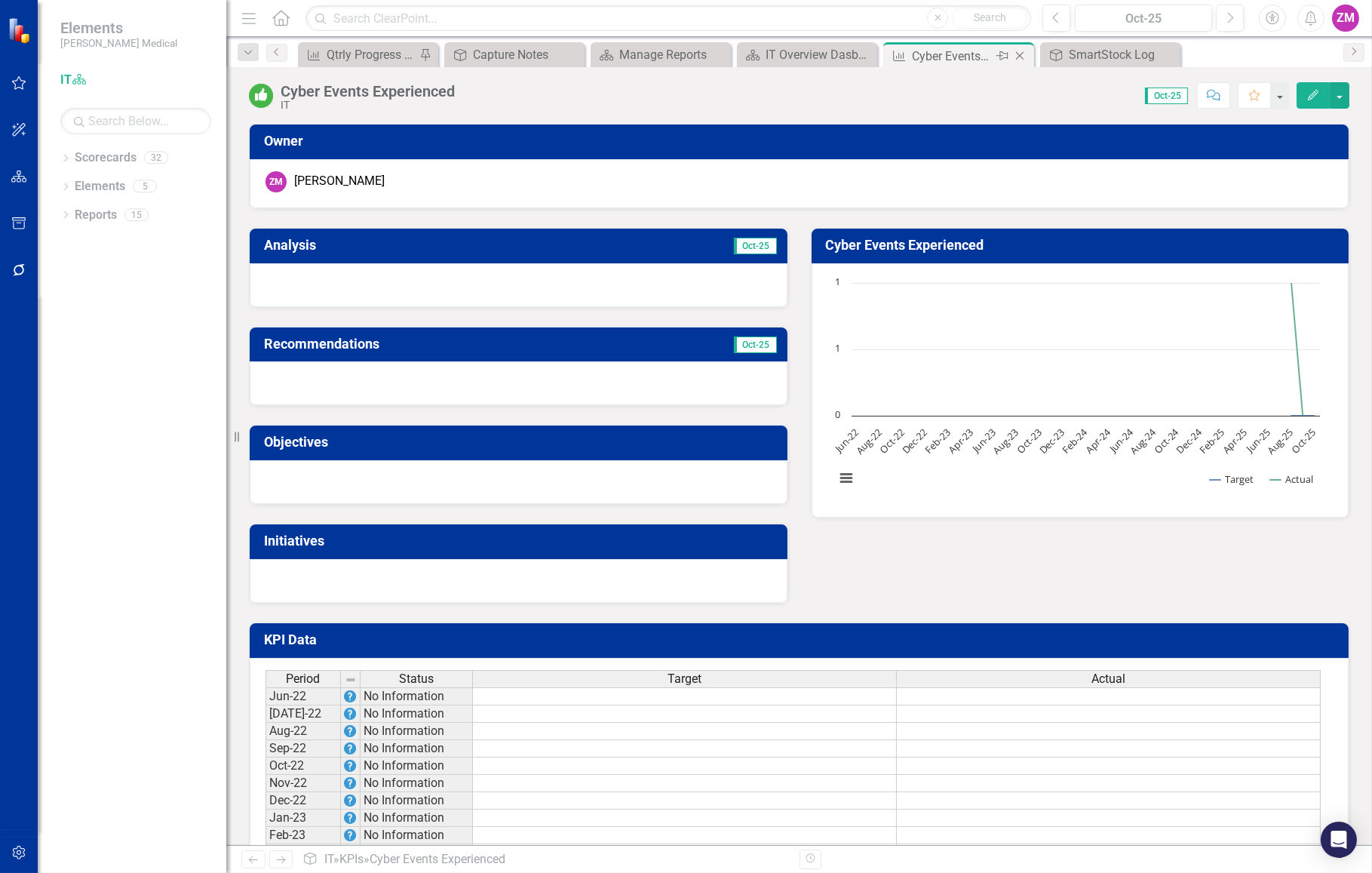
click at [1018, 52] on icon "Close" at bounding box center [1019, 56] width 15 height 12
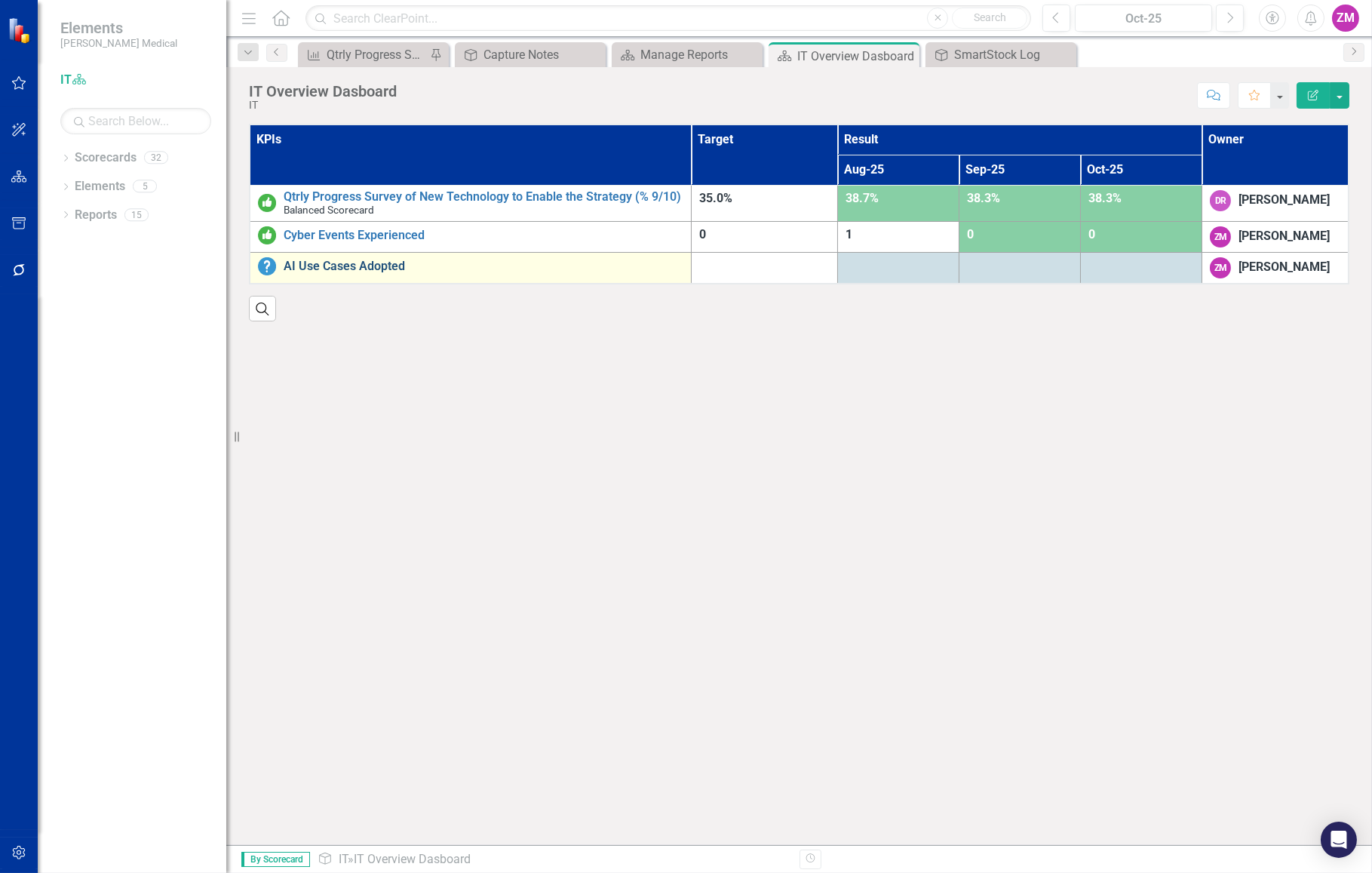
click at [384, 269] on link "AI Use Cases Adopted" at bounding box center [483, 266] width 399 height 14
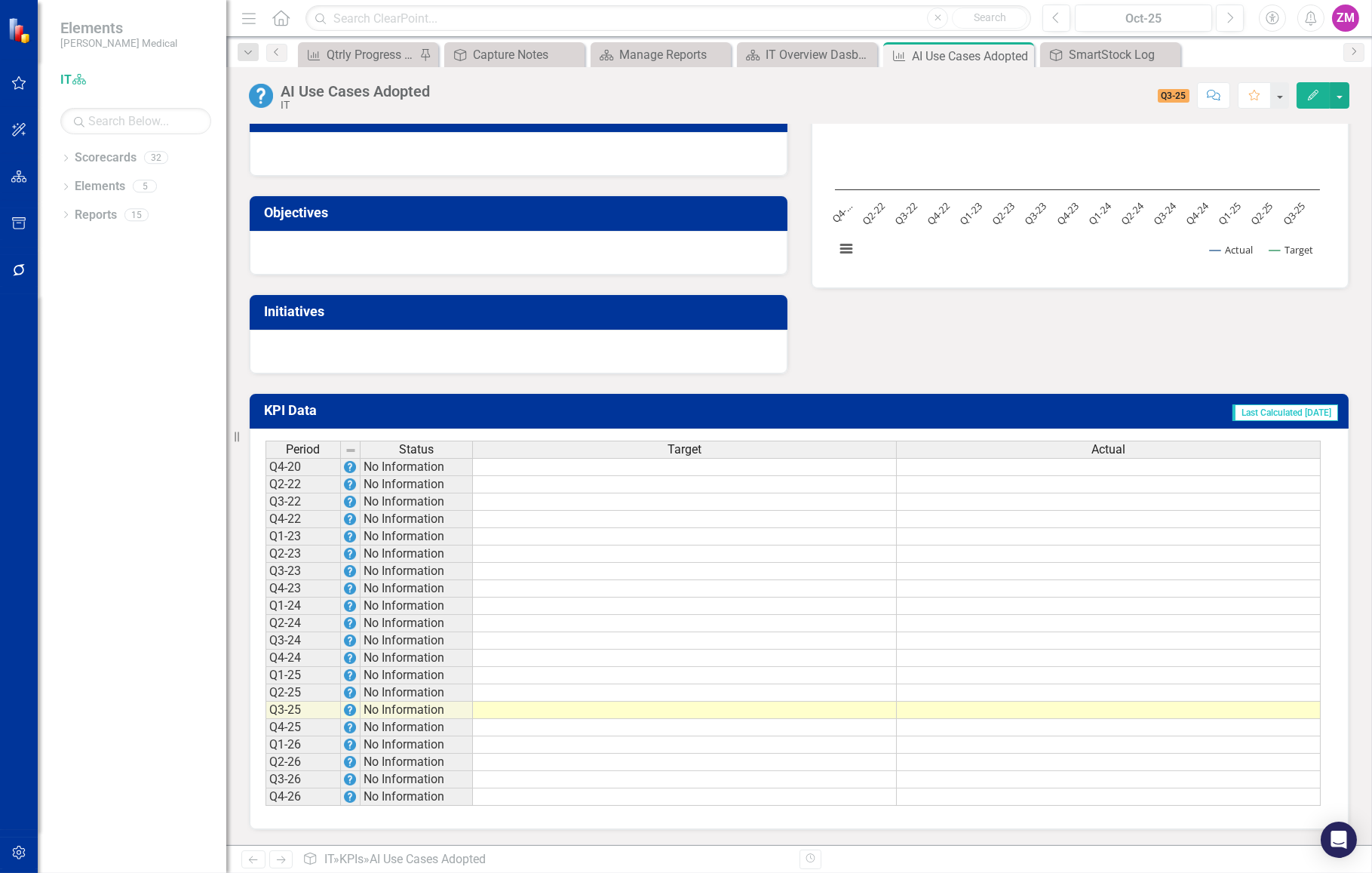
scroll to position [237, 0]
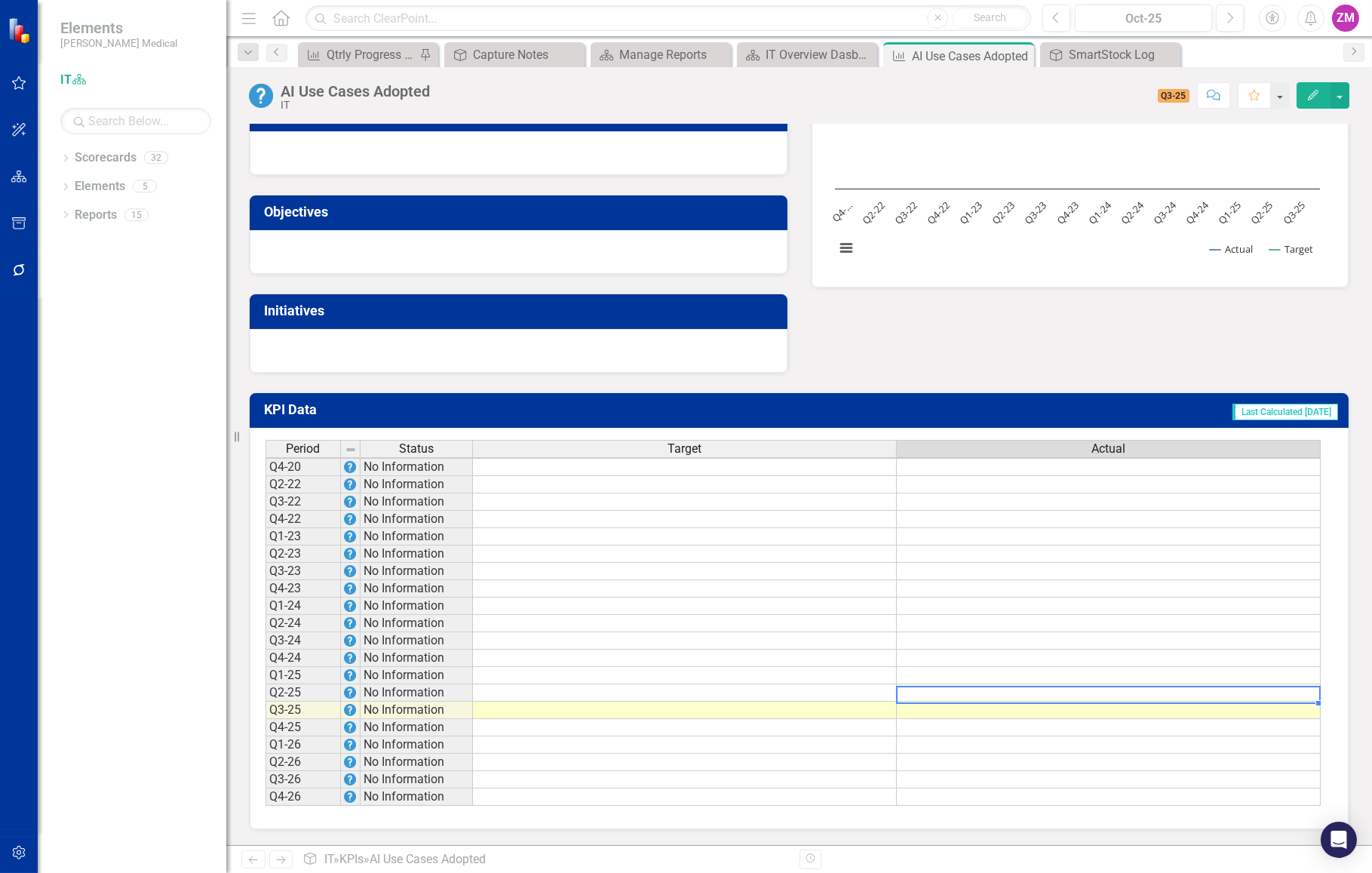
click at [946, 685] on td at bounding box center [1108, 692] width 424 height 17
click at [950, 702] on td at bounding box center [1108, 710] width 424 height 17
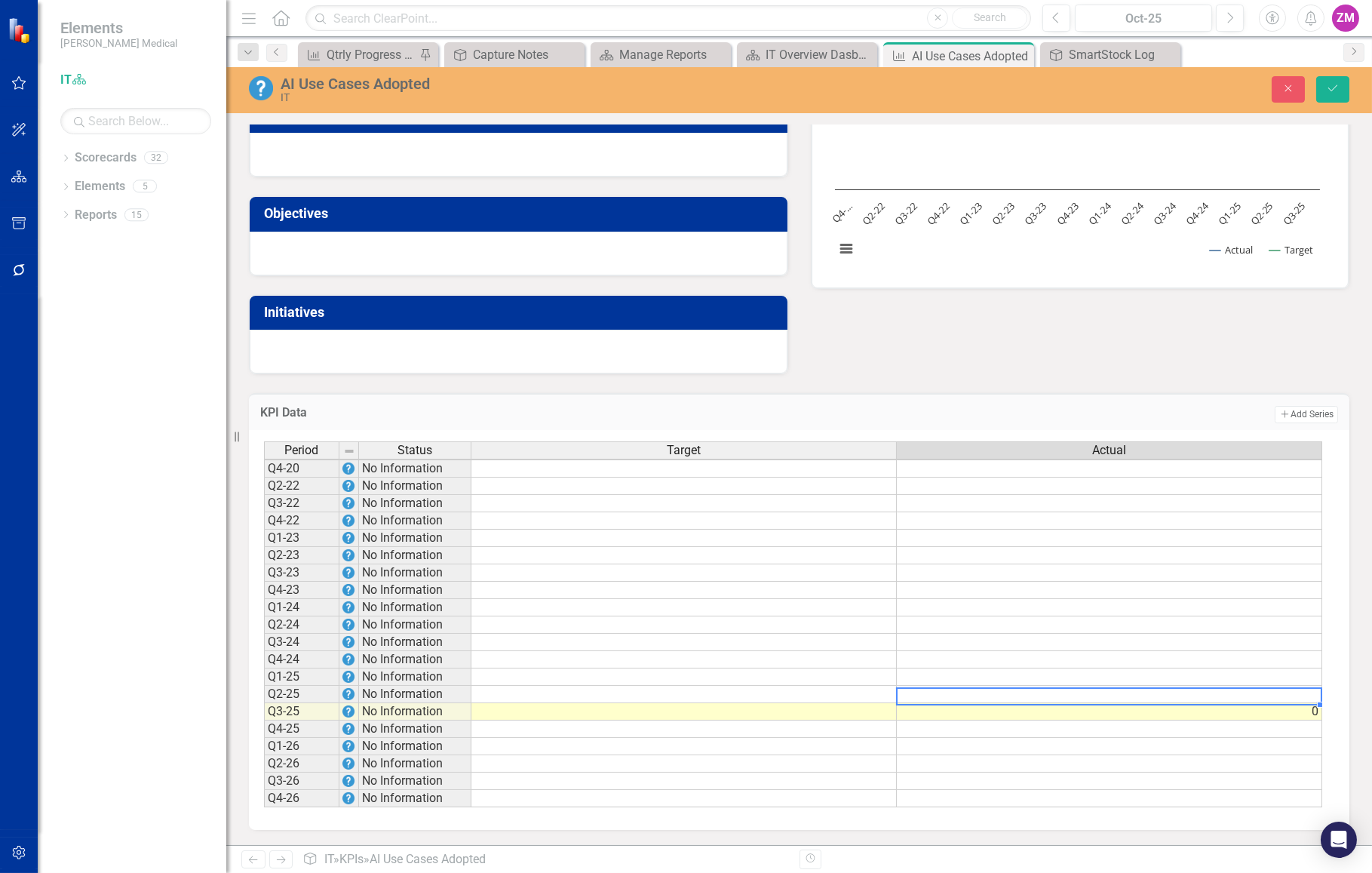
click at [948, 688] on td at bounding box center [1109, 694] width 426 height 17
type textarea "0"
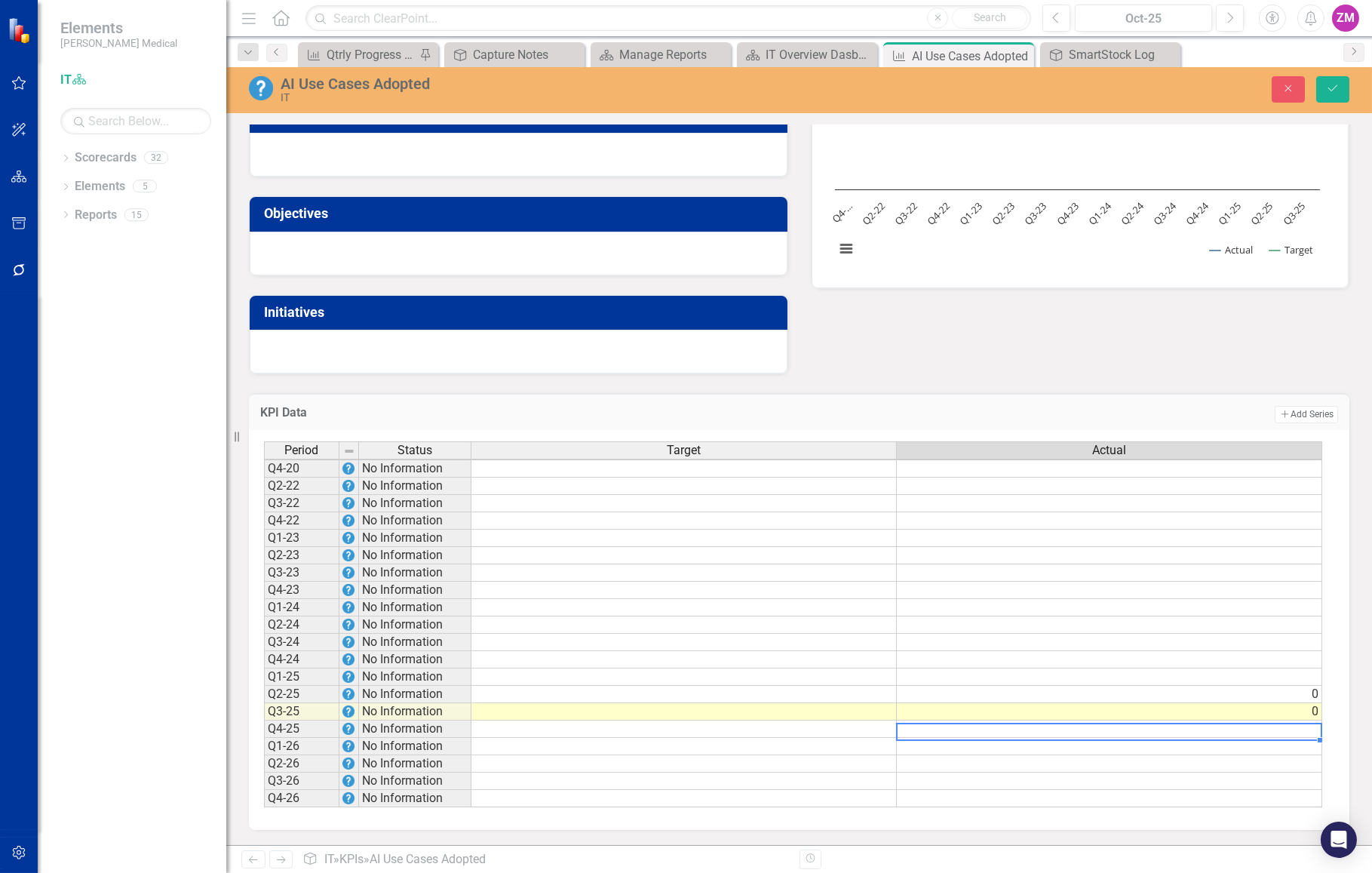
click at [946, 721] on td at bounding box center [1109, 729] width 426 height 17
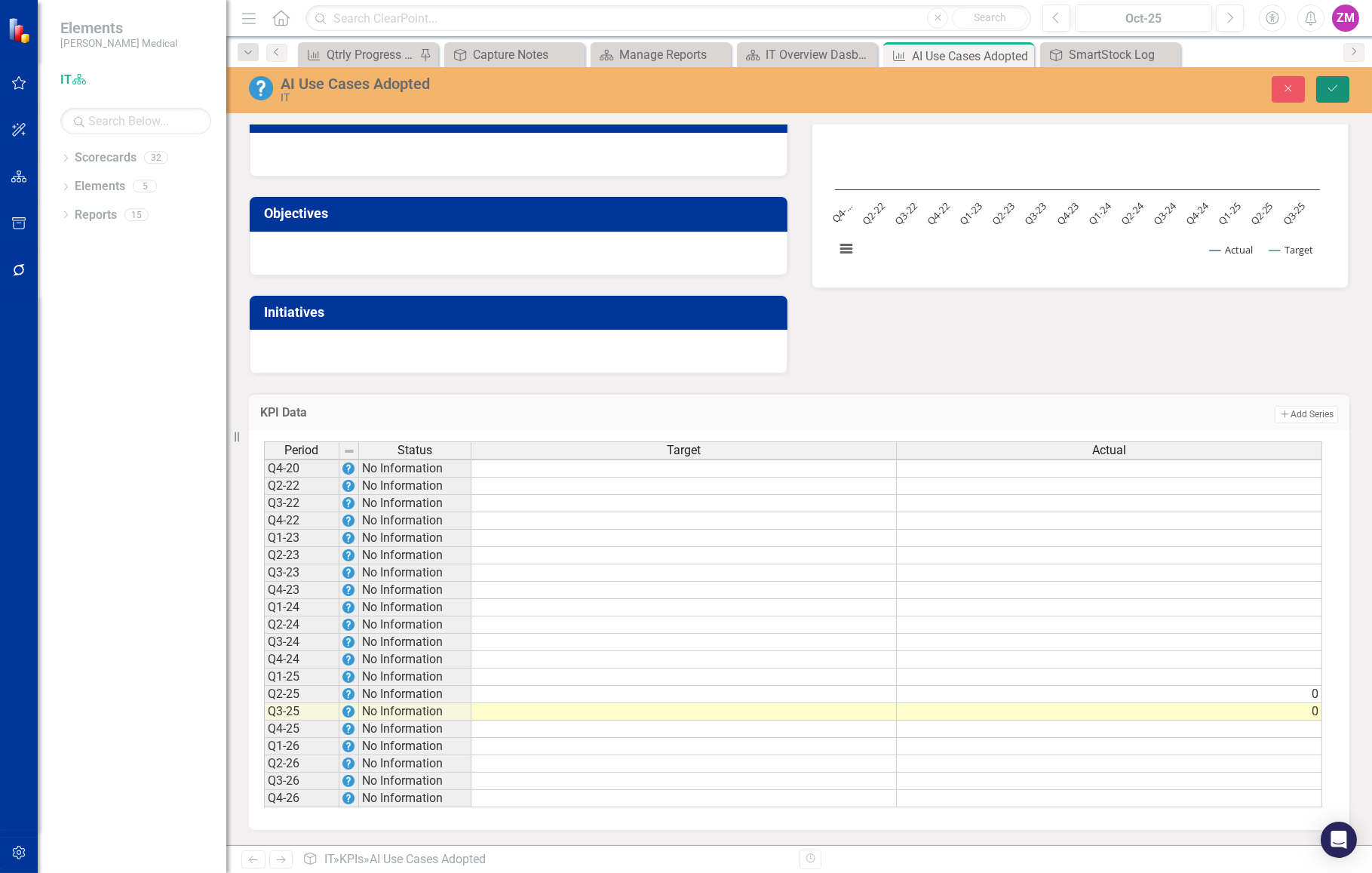
click at [1331, 97] on button "Save" at bounding box center [1332, 89] width 34 height 26
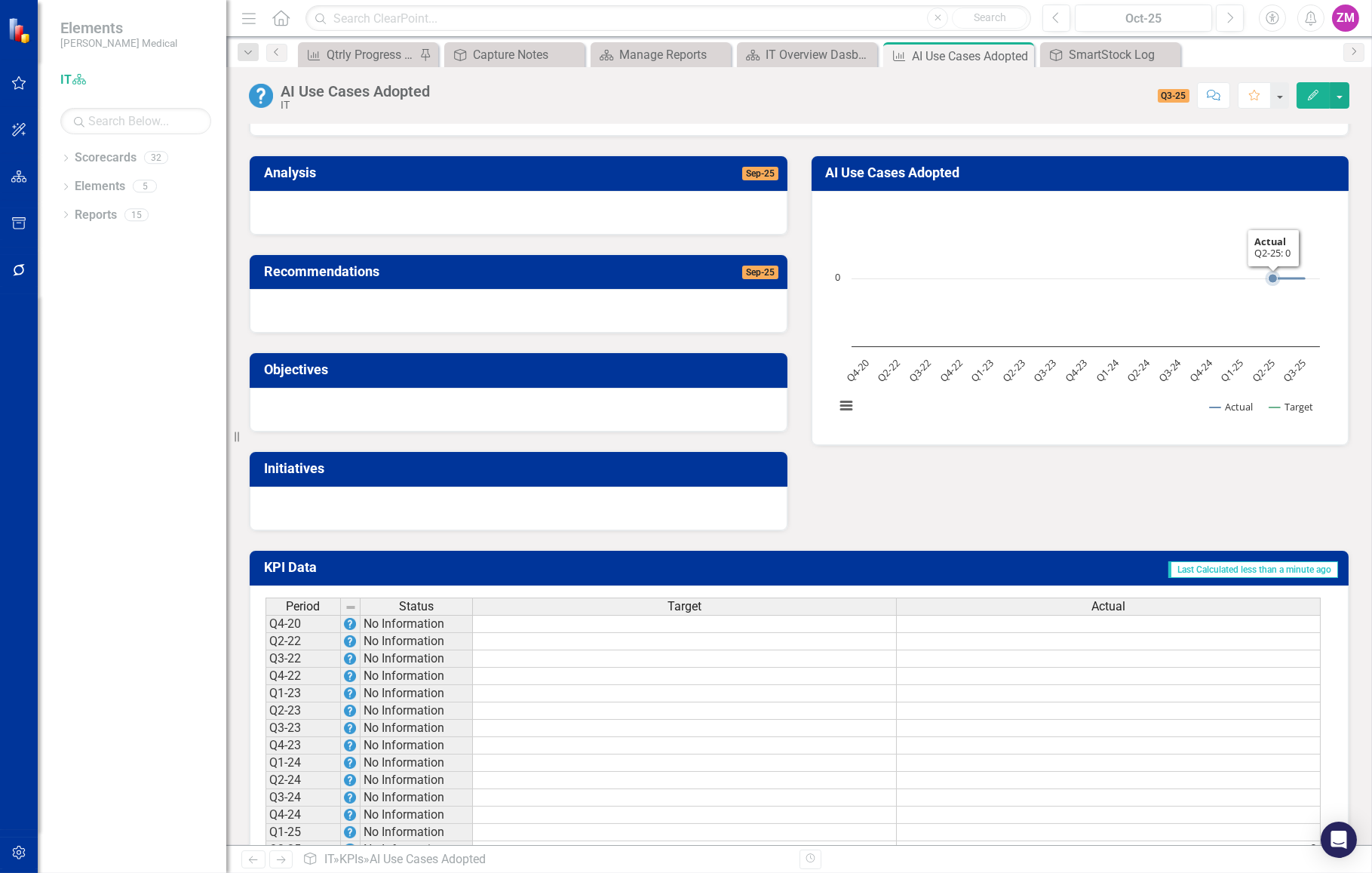
scroll to position [0, 0]
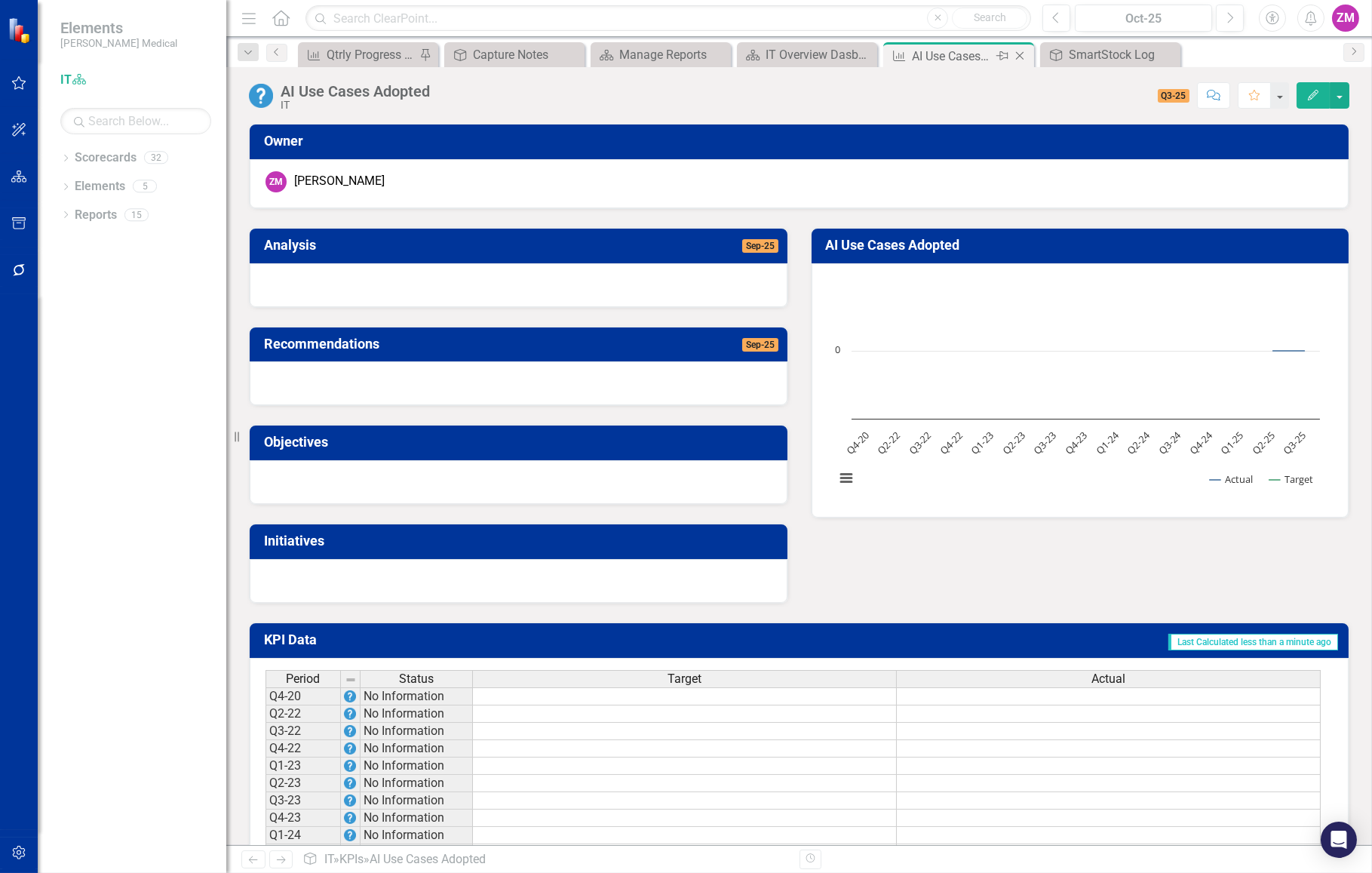
click at [1026, 59] on icon "Close" at bounding box center [1019, 56] width 15 height 12
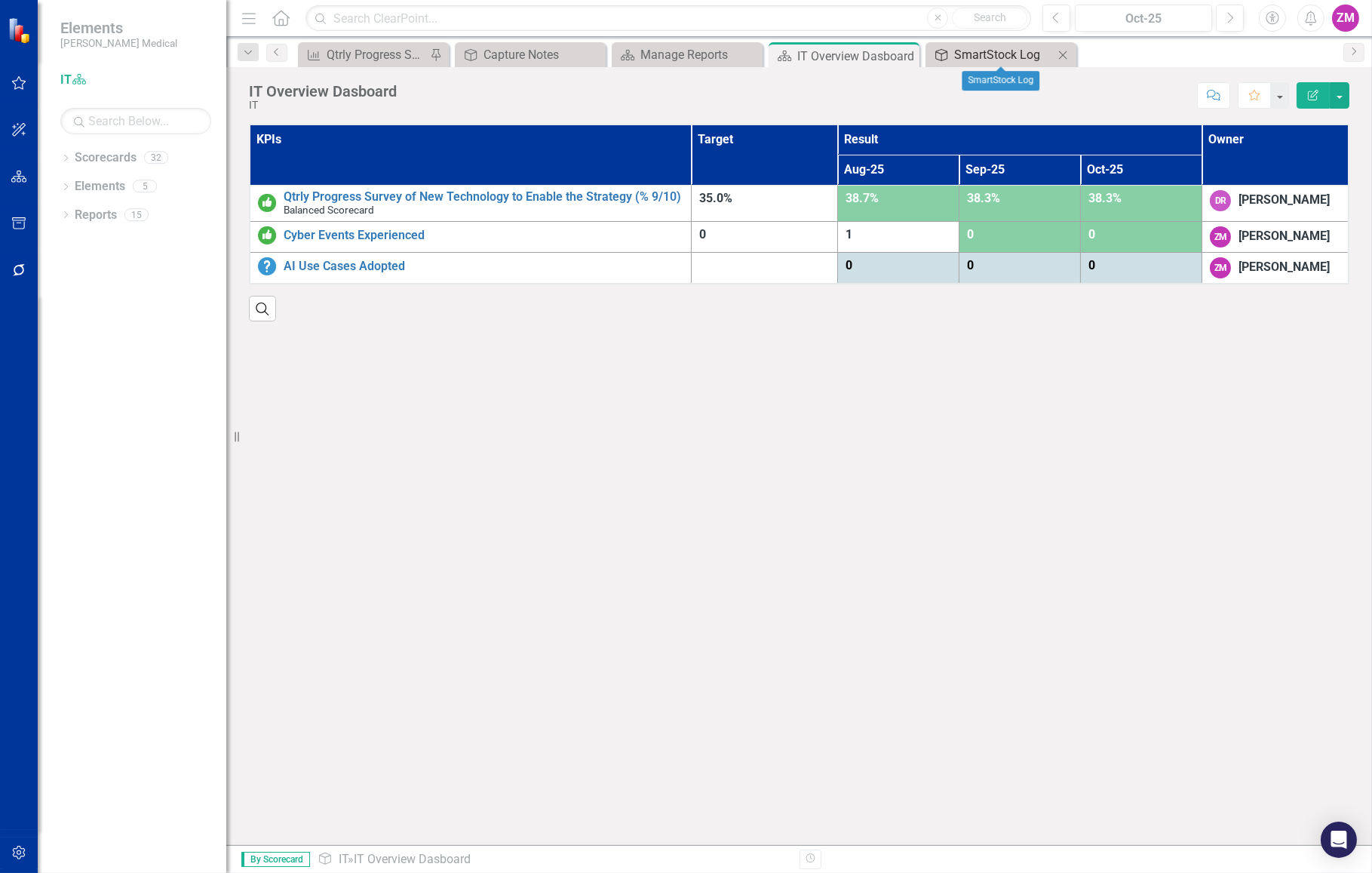
click at [950, 52] on link "Objective SmartStock Log" at bounding box center [991, 54] width 124 height 19
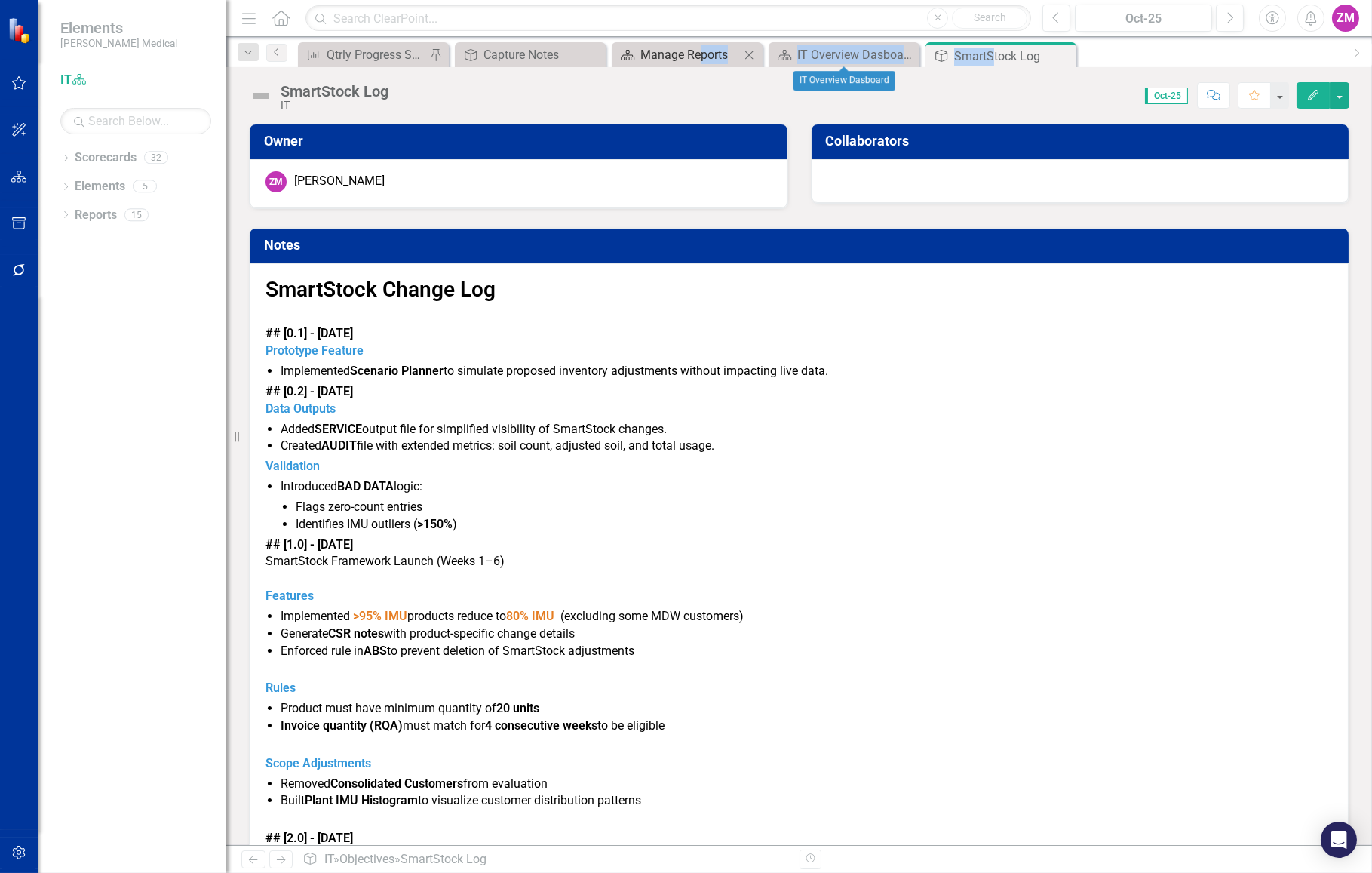
drag, startPoint x: 990, startPoint y: 51, endPoint x: 693, endPoint y: 55, distance: 297.0
click at [693, 54] on div "KPI KPI Qtrly Progress Survey of New Technology to Enable the Strategy (% 9/10)…" at bounding box center [818, 54] width 1047 height 24
click at [691, 55] on div "Manage Reports" at bounding box center [690, 54] width 100 height 19
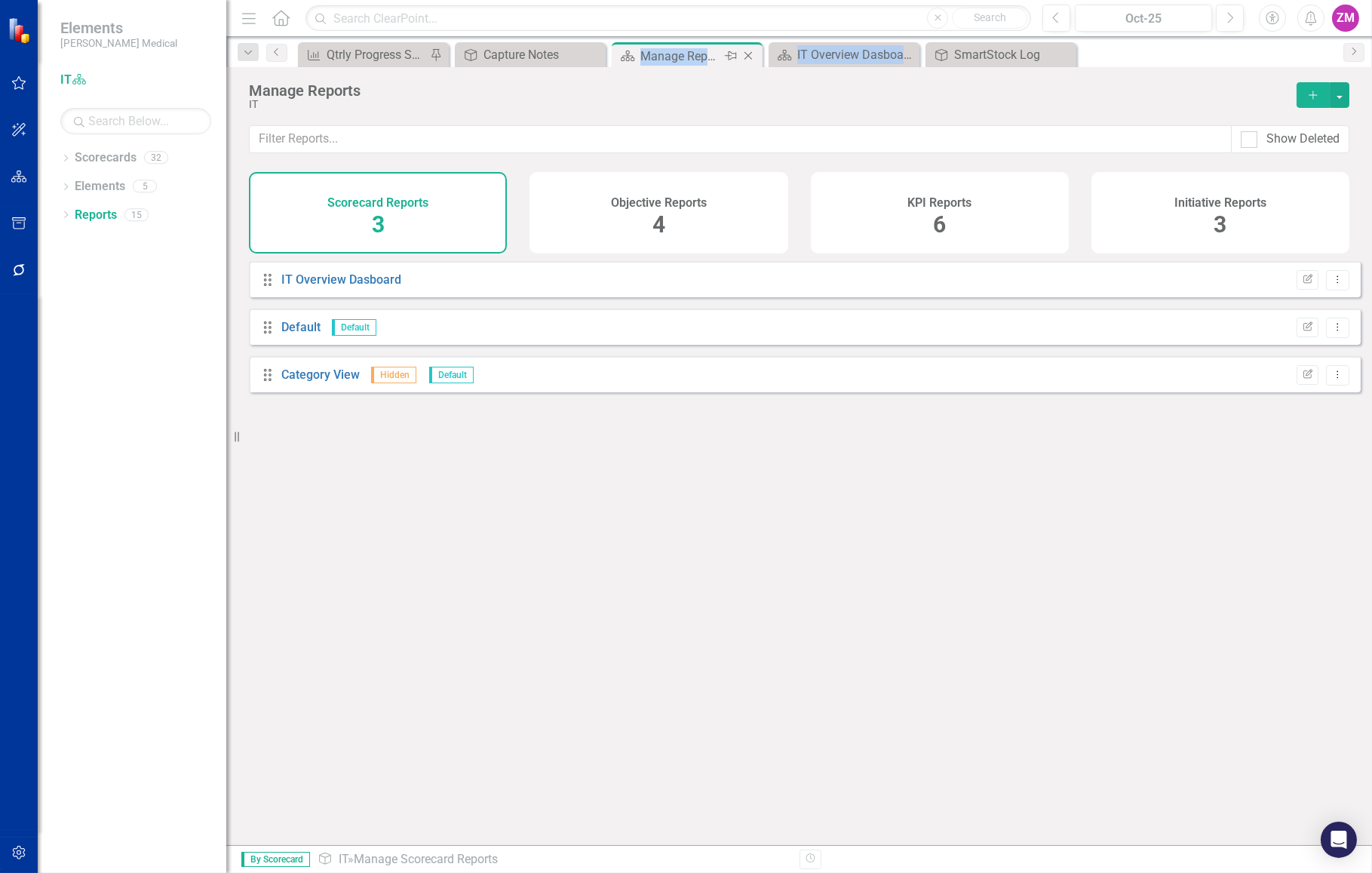
click at [750, 52] on icon at bounding box center [748, 57] width 8 height 8
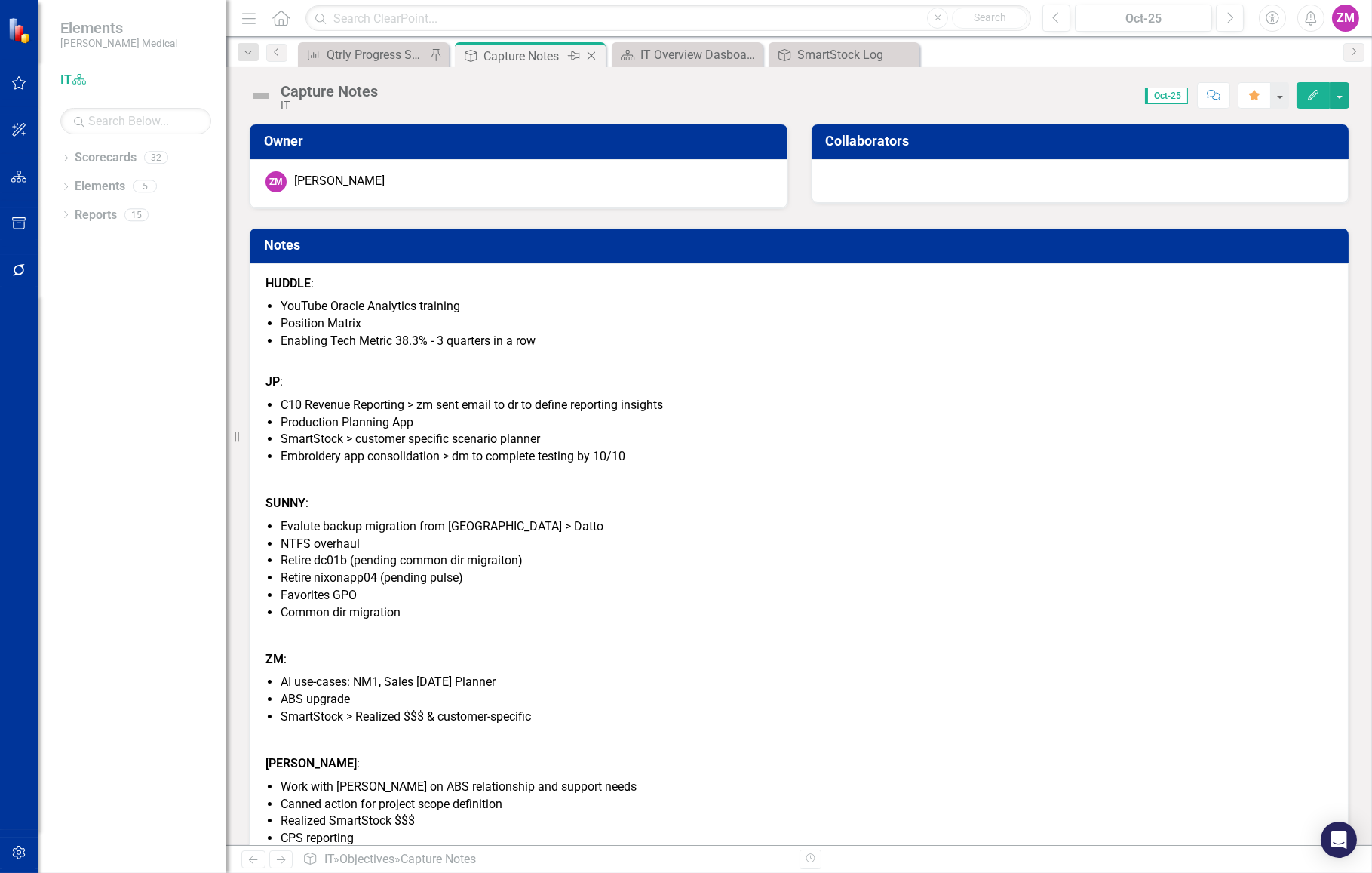
click at [558, 57] on div "Capture Notes" at bounding box center [523, 56] width 81 height 19
click at [377, 60] on div "Qtrly Progress Survey of New Technology to Enable the Strategy (% 9/10)" at bounding box center [377, 54] width 100 height 19
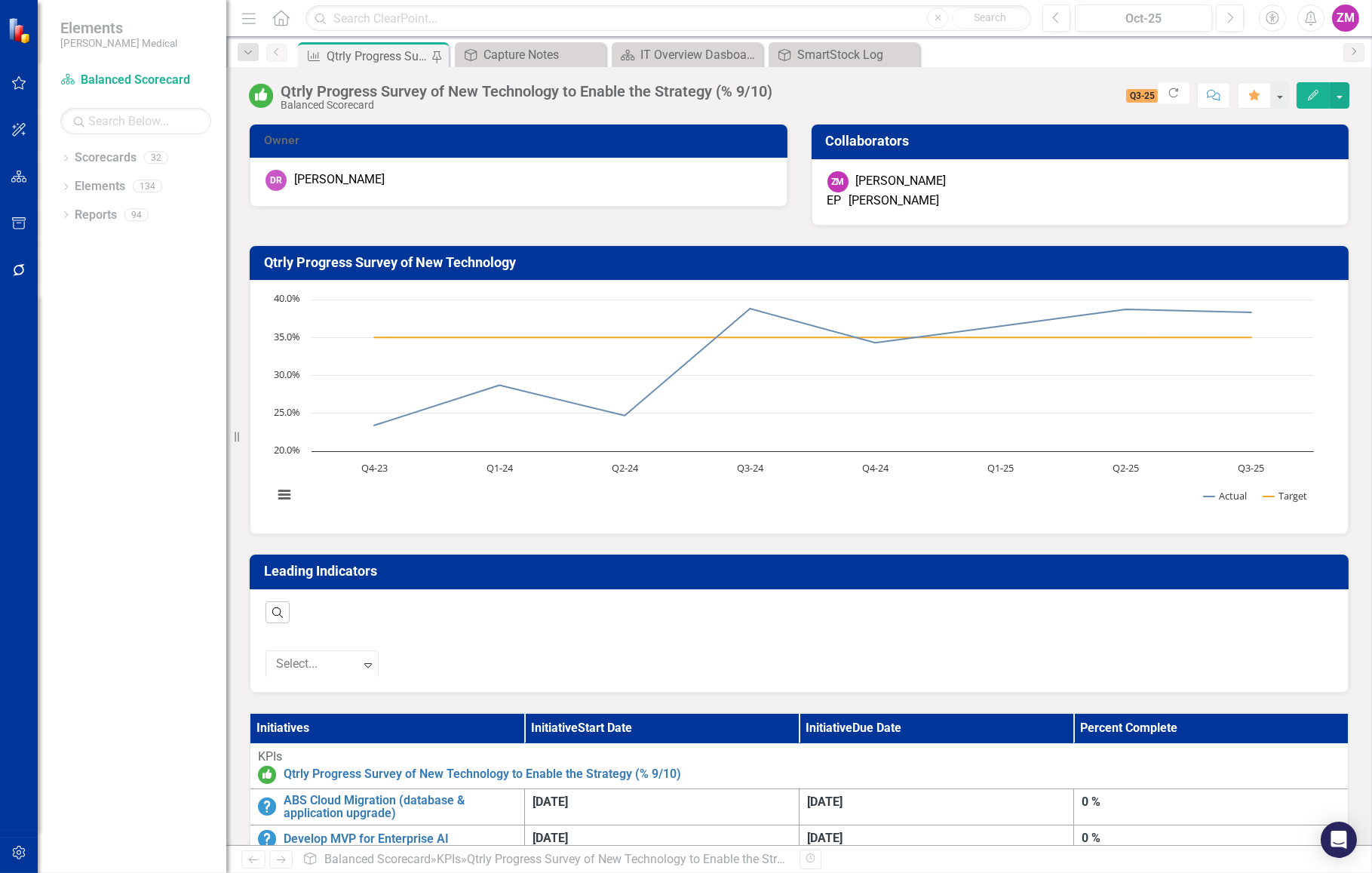
scroll to position [137, 0]
